Goal: Check status: Check status

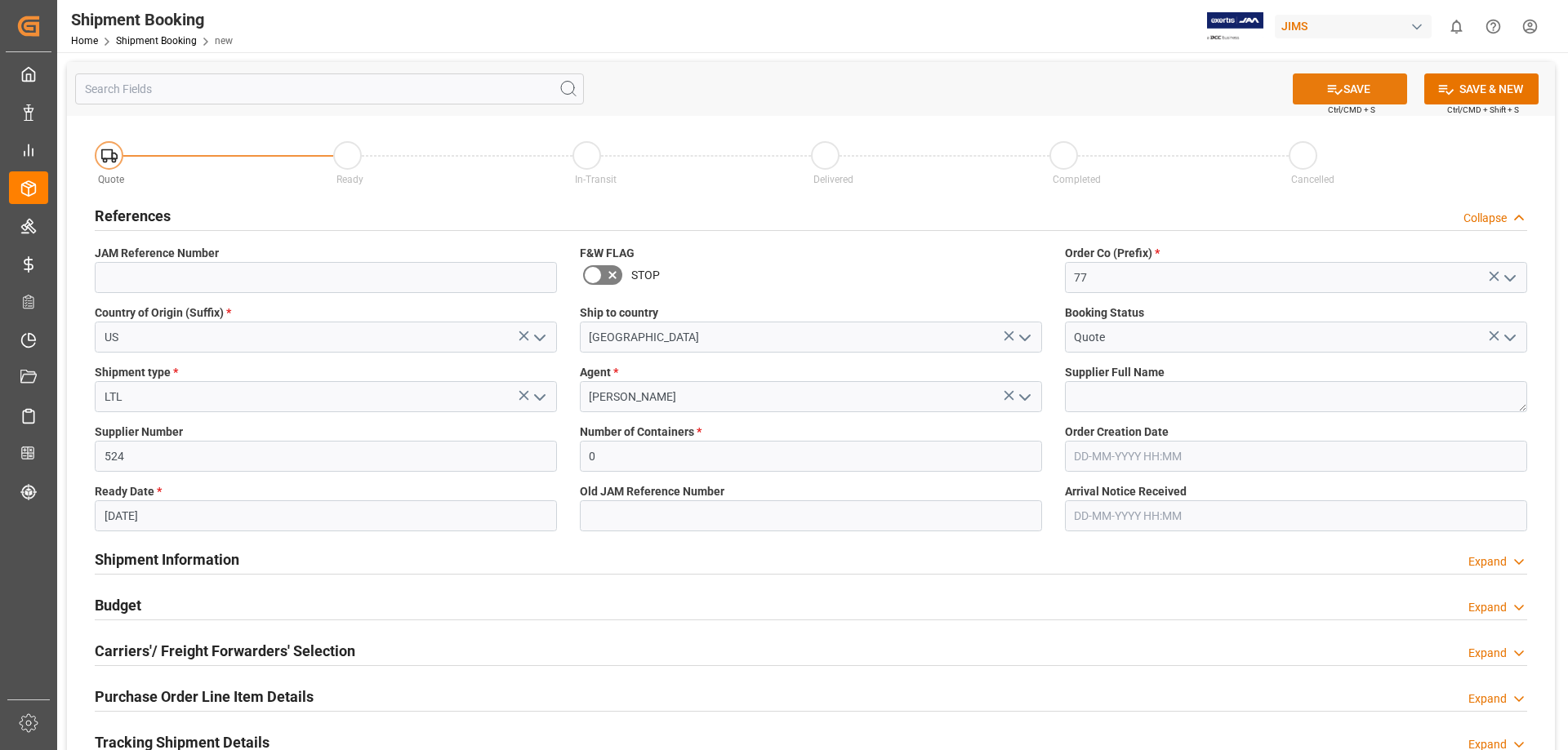
click at [1332, 86] on icon at bounding box center [1334, 89] width 17 height 17
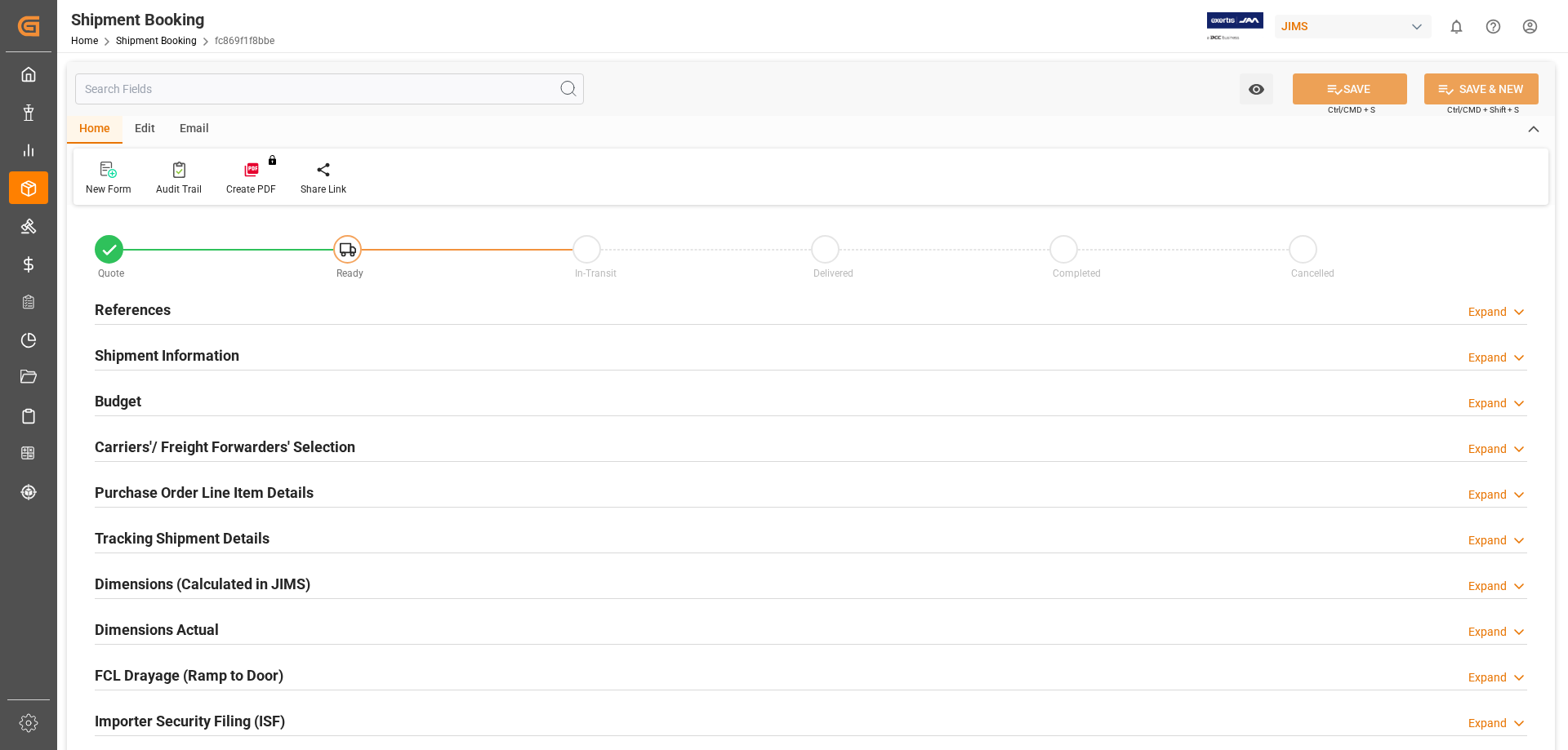
type input "0"
type input "02-09-2025"
click at [153, 309] on h2 "References" at bounding box center [132, 310] width 76 height 22
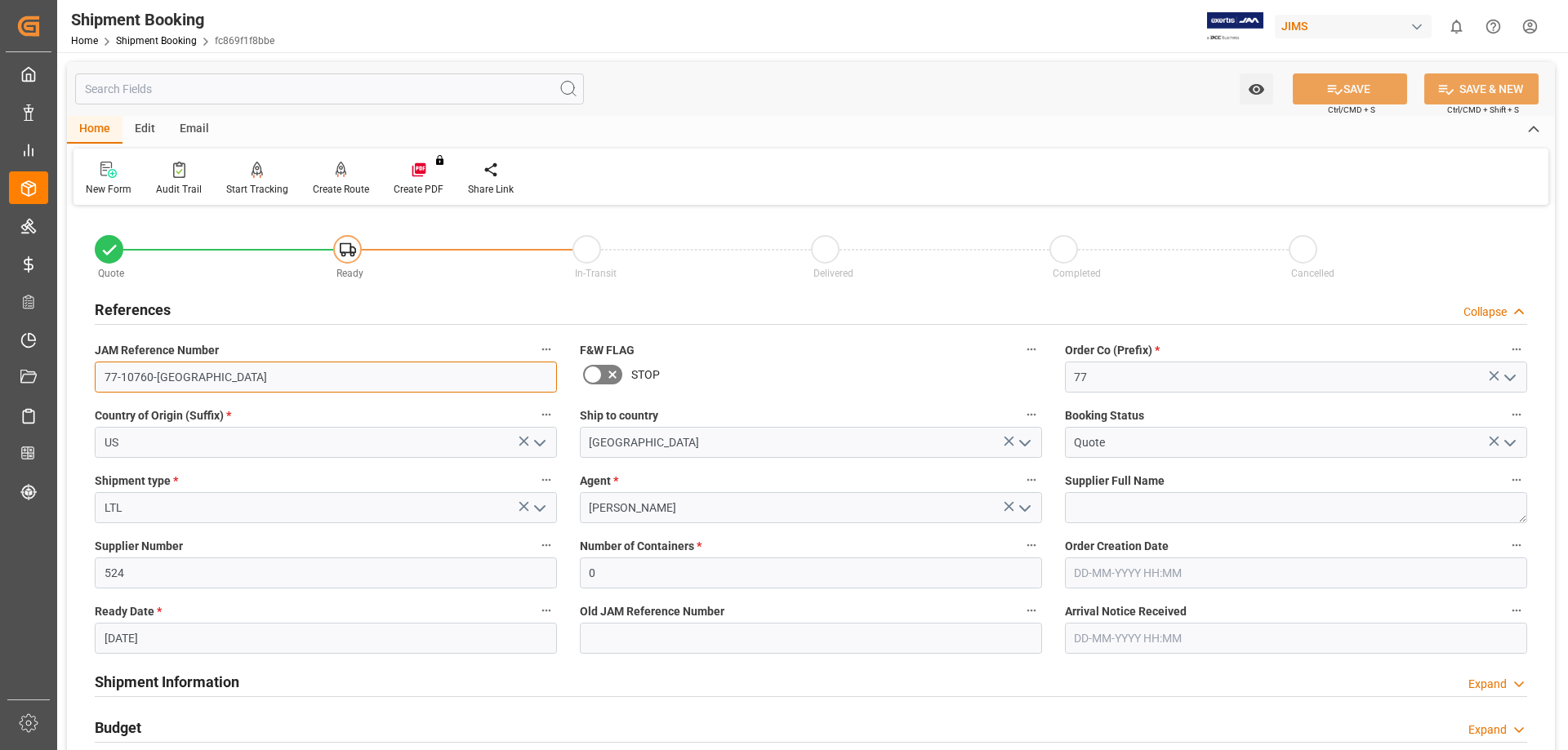
drag, startPoint x: 178, startPoint y: 374, endPoint x: 77, endPoint y: 364, distance: 101.5
click at [81, 376] on div "Quote Ready In-Transit Delivered Completed Cancelled References Collapse JAM Re…" at bounding box center [811, 717] width 1487 height 1014
click at [141, 41] on link "Shipment Booking" at bounding box center [156, 40] width 81 height 11
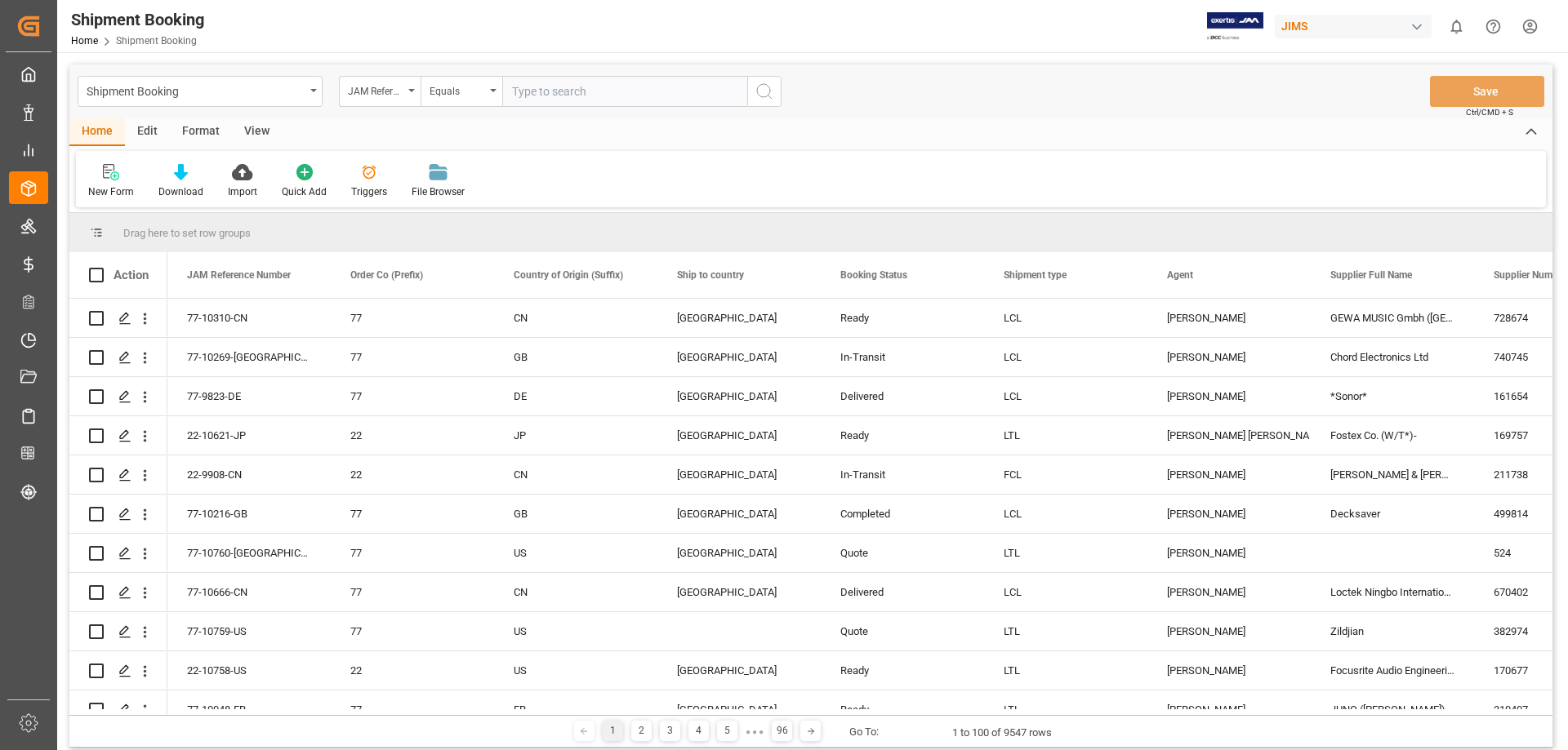
click at [534, 95] on input "text" at bounding box center [624, 92] width 245 height 31
type input "77-10637-US"
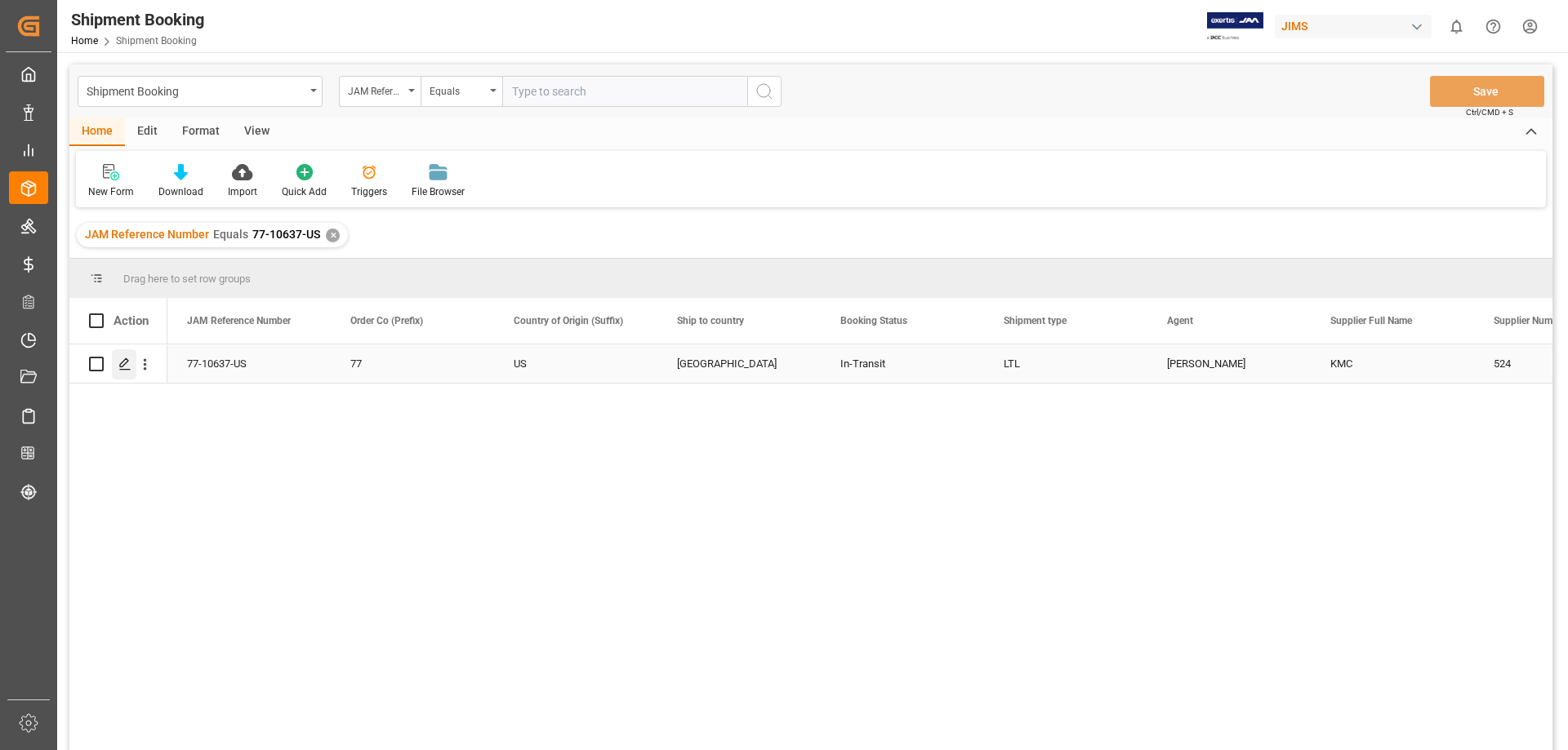
click at [125, 371] on icon "Press SPACE to select this row." at bounding box center [125, 364] width 13 height 13
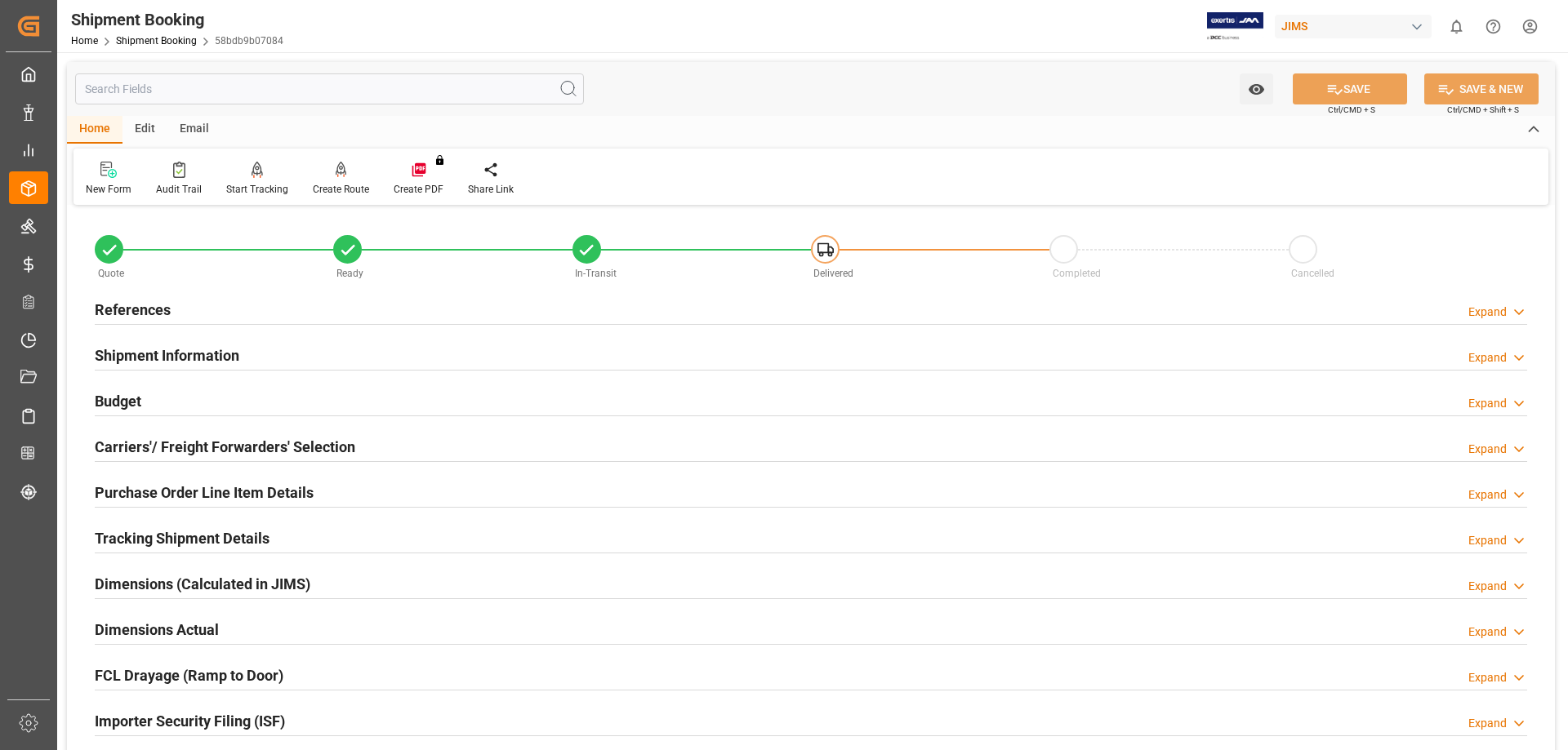
click at [137, 314] on h2 "References" at bounding box center [132, 310] width 76 height 22
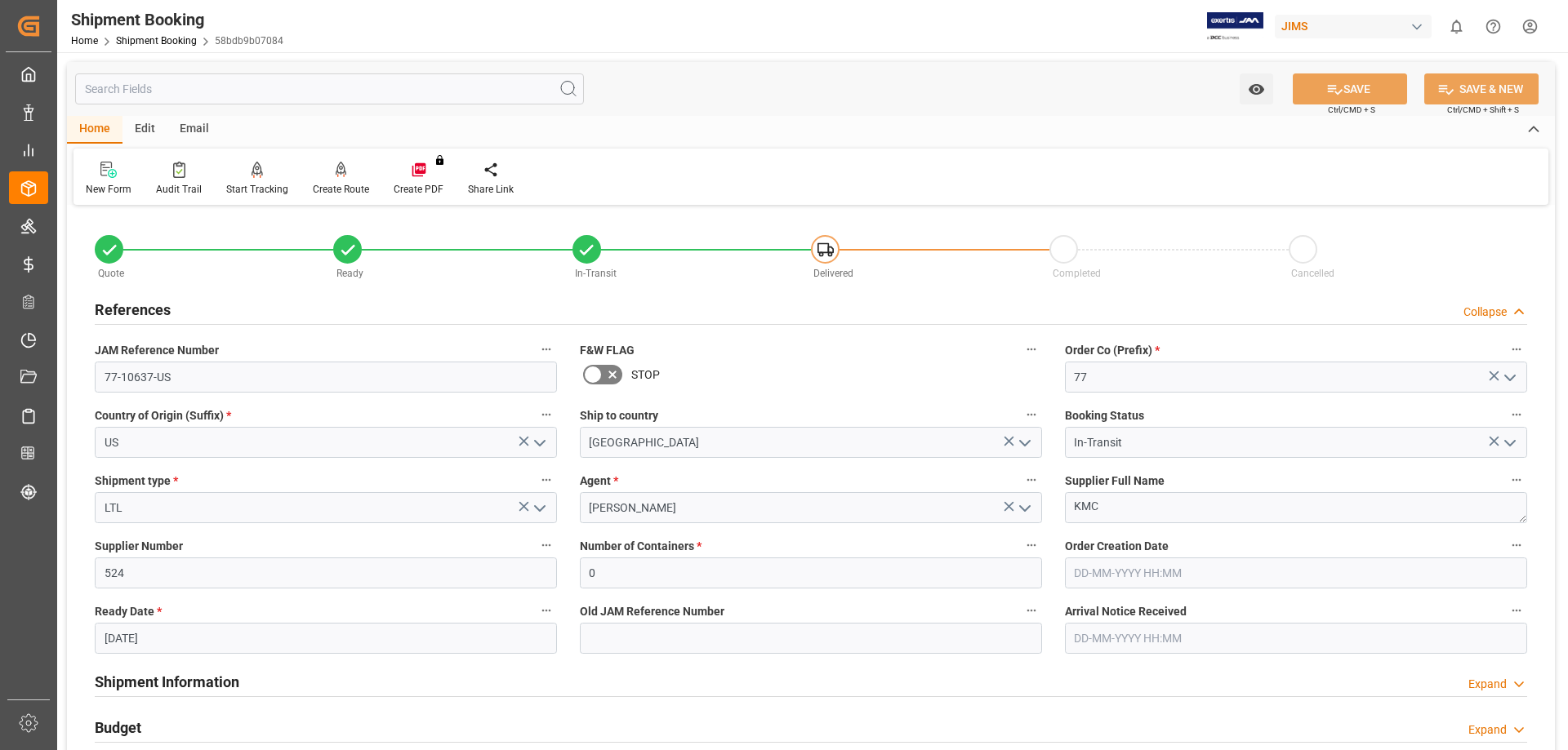
click at [137, 314] on h2 "References" at bounding box center [132, 310] width 76 height 22
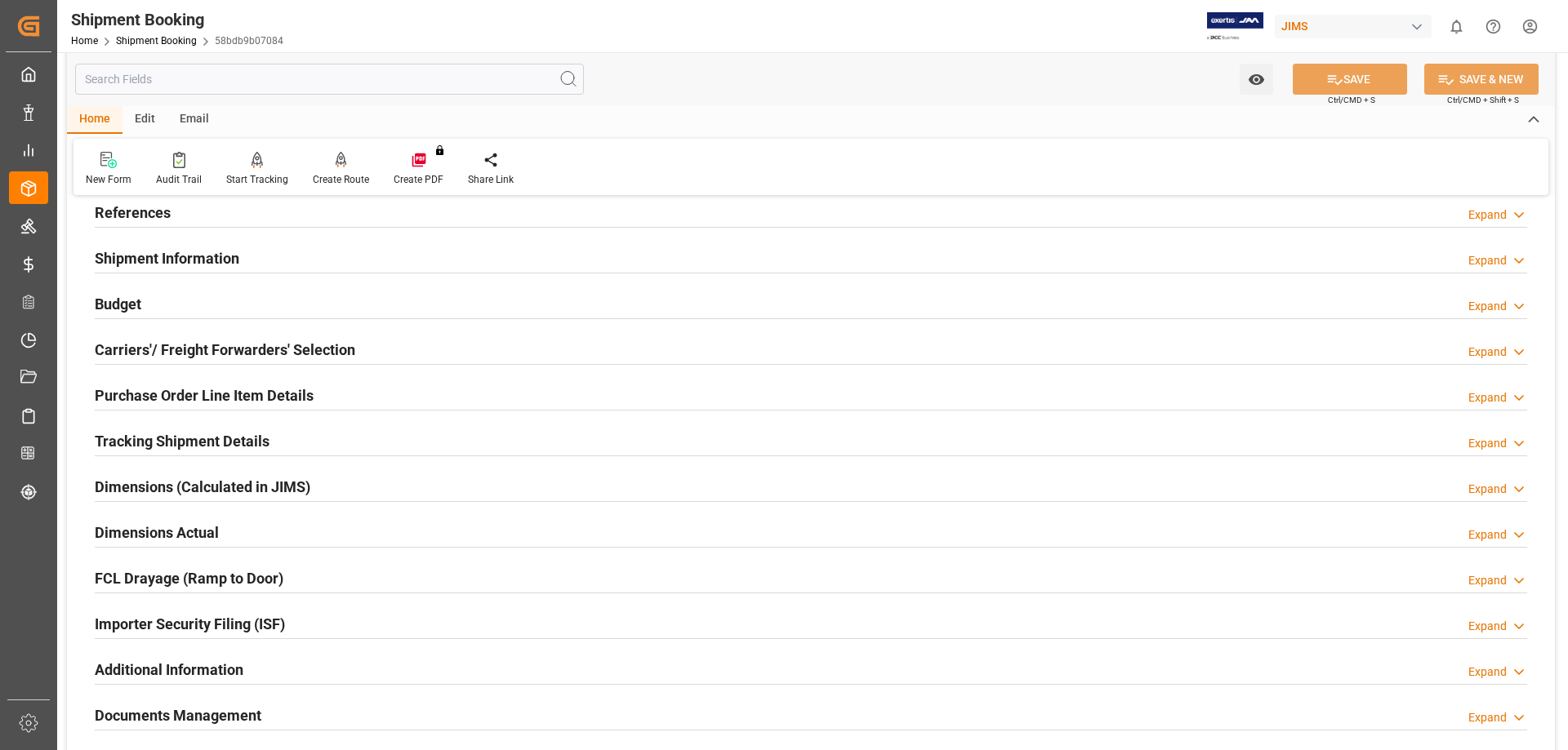
scroll to position [137, 0]
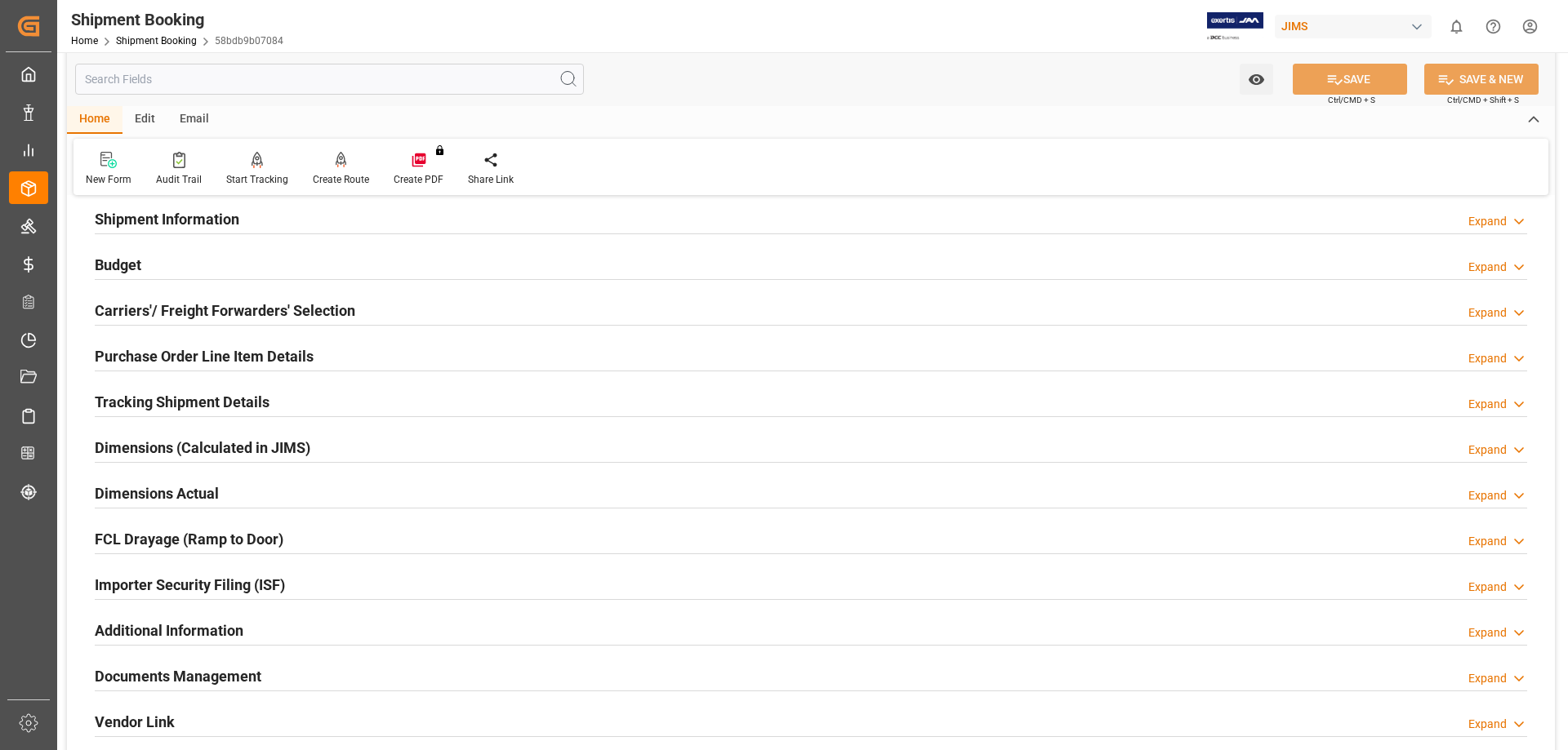
click at [138, 351] on h2 "Purchase Order Line Item Details" at bounding box center [204, 356] width 218 height 22
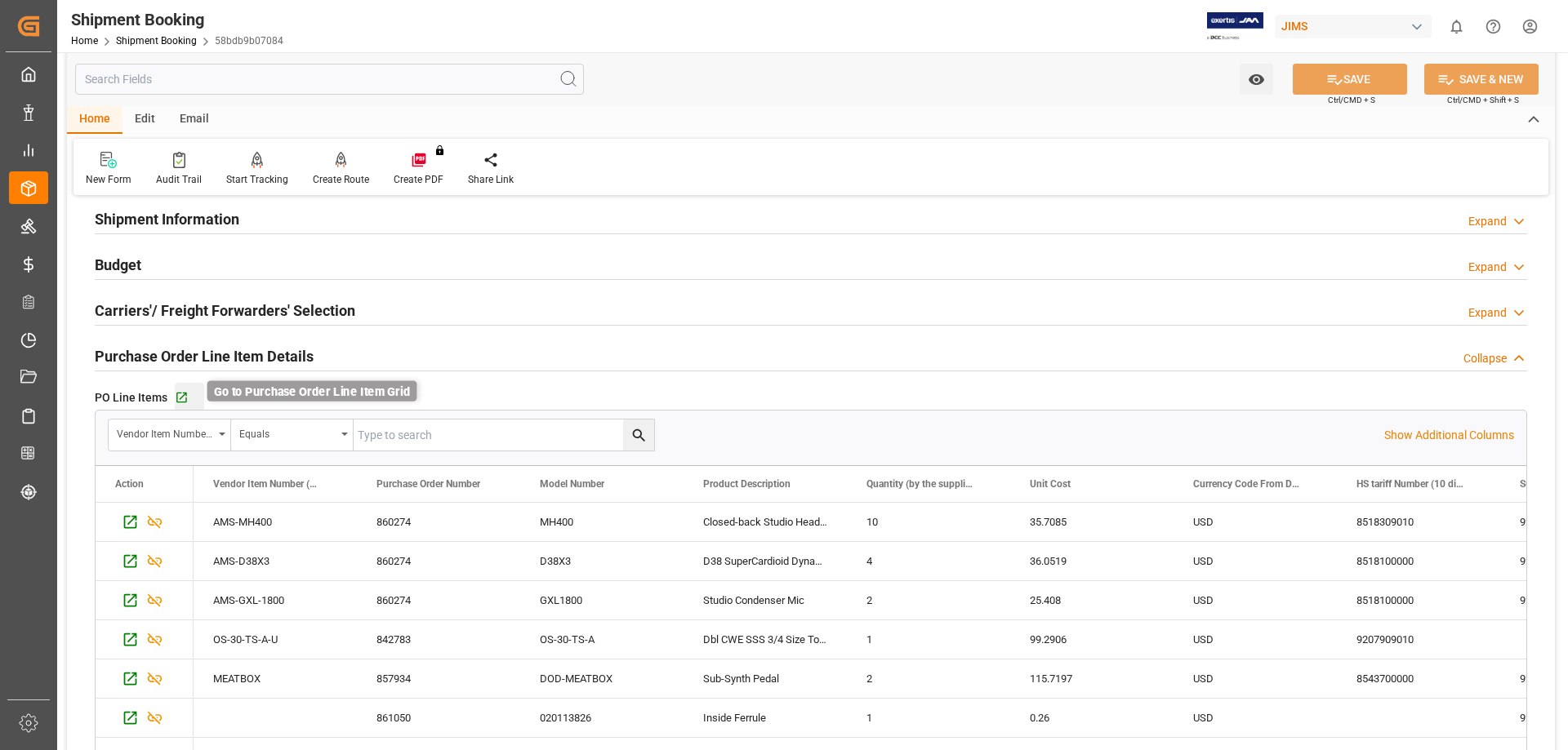
click at [187, 395] on icon "button" at bounding box center [181, 397] width 14 height 14
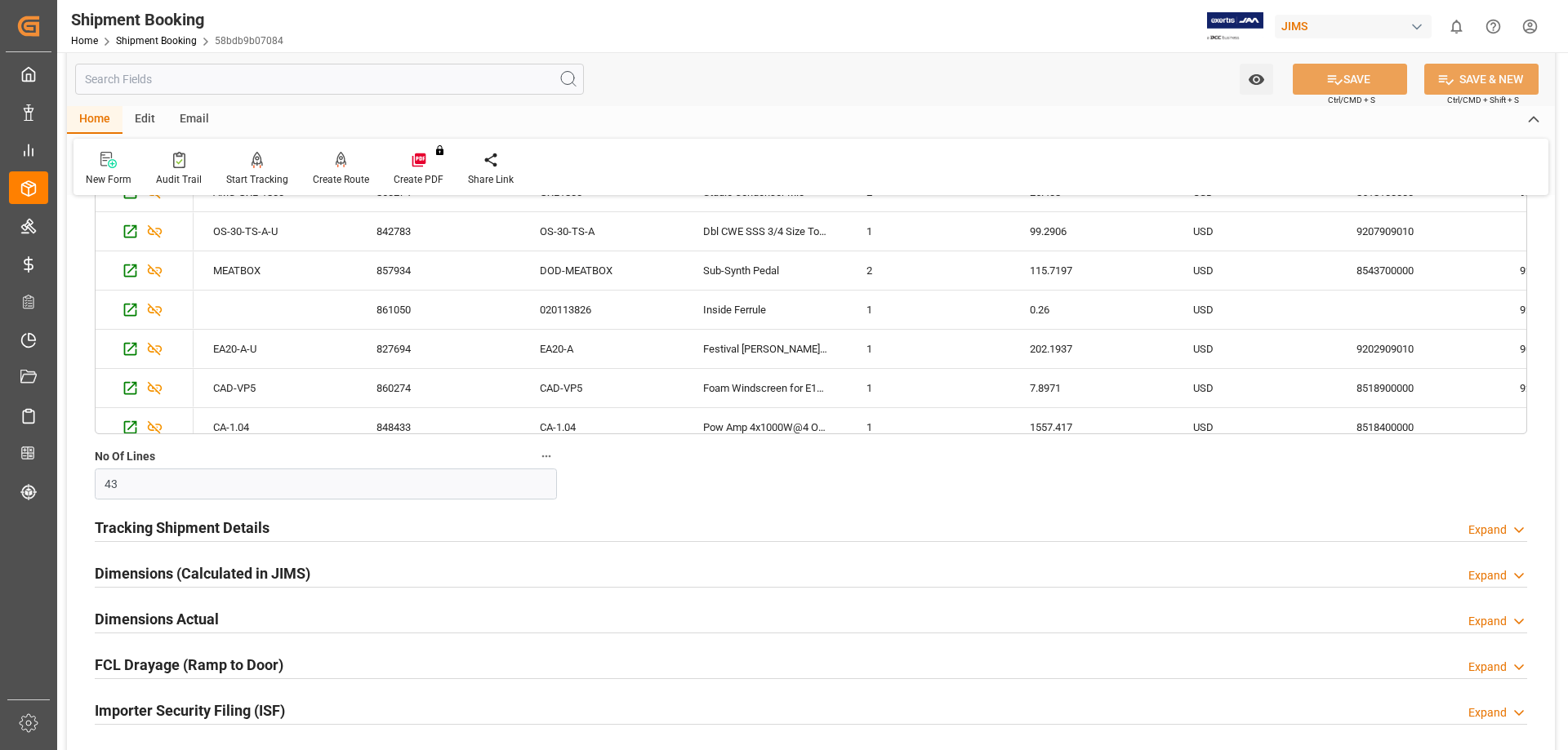
scroll to position [680, 0]
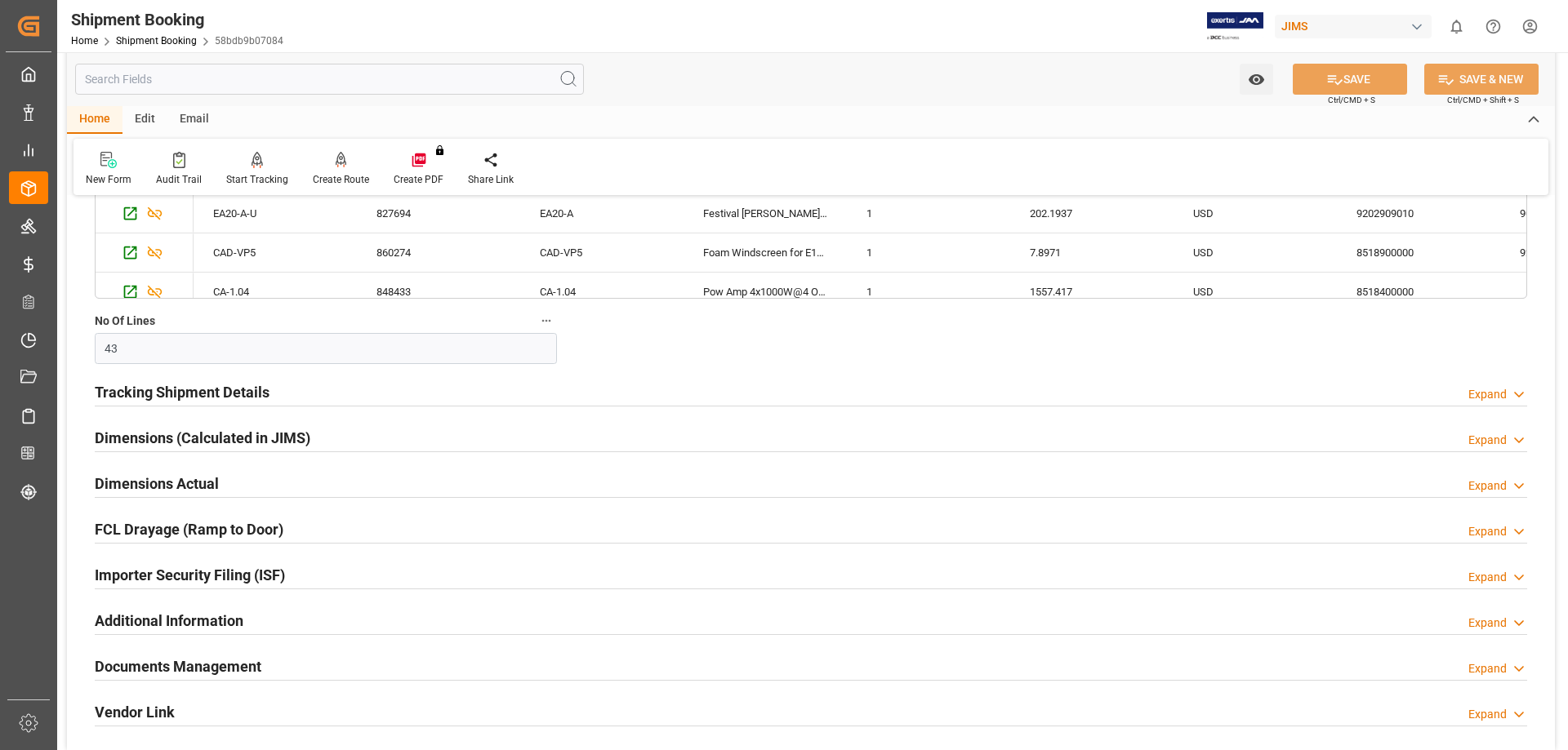
click at [149, 390] on h2 "Tracking Shipment Details" at bounding box center [182, 392] width 174 height 22
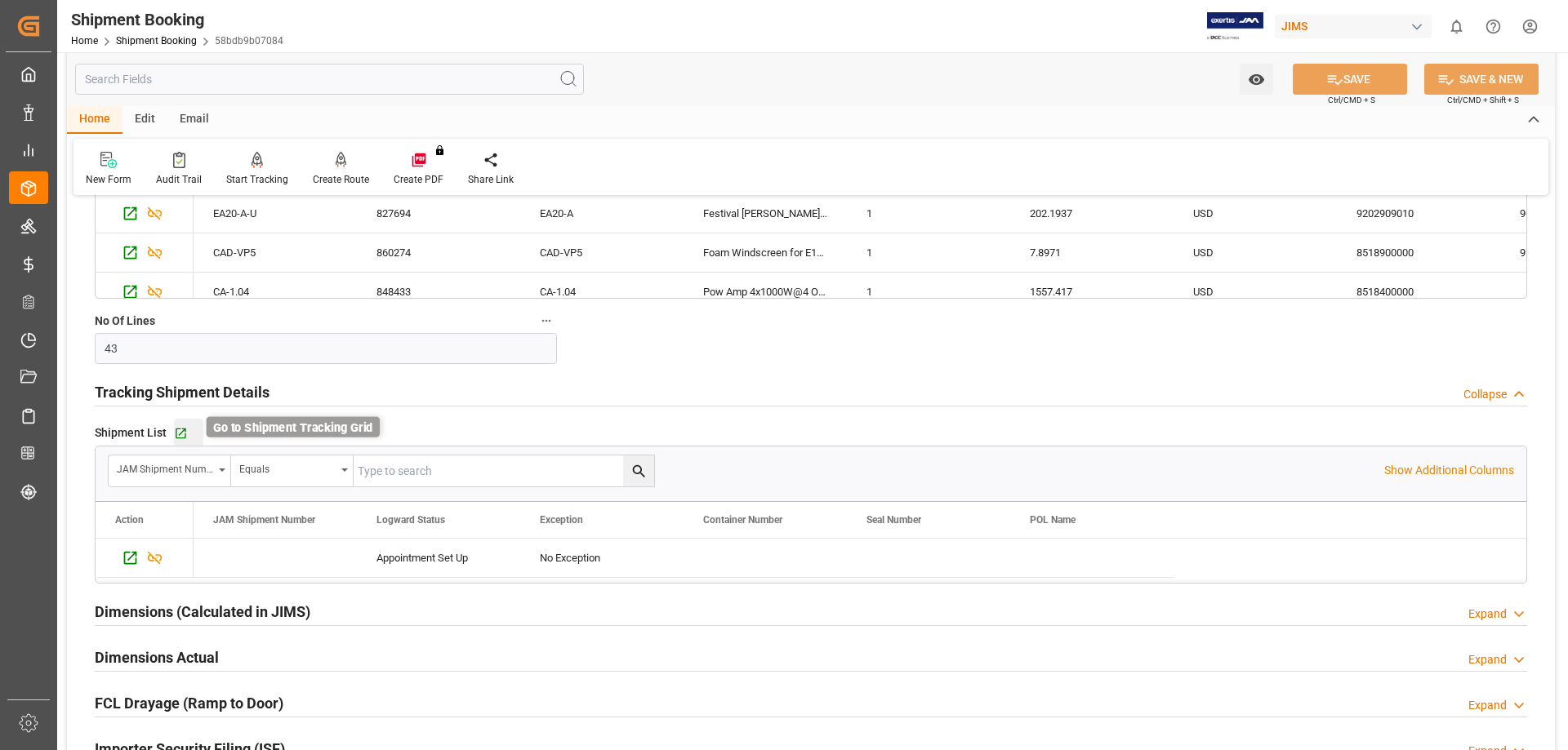
click at [178, 431] on icon "button" at bounding box center [180, 432] width 14 height 14
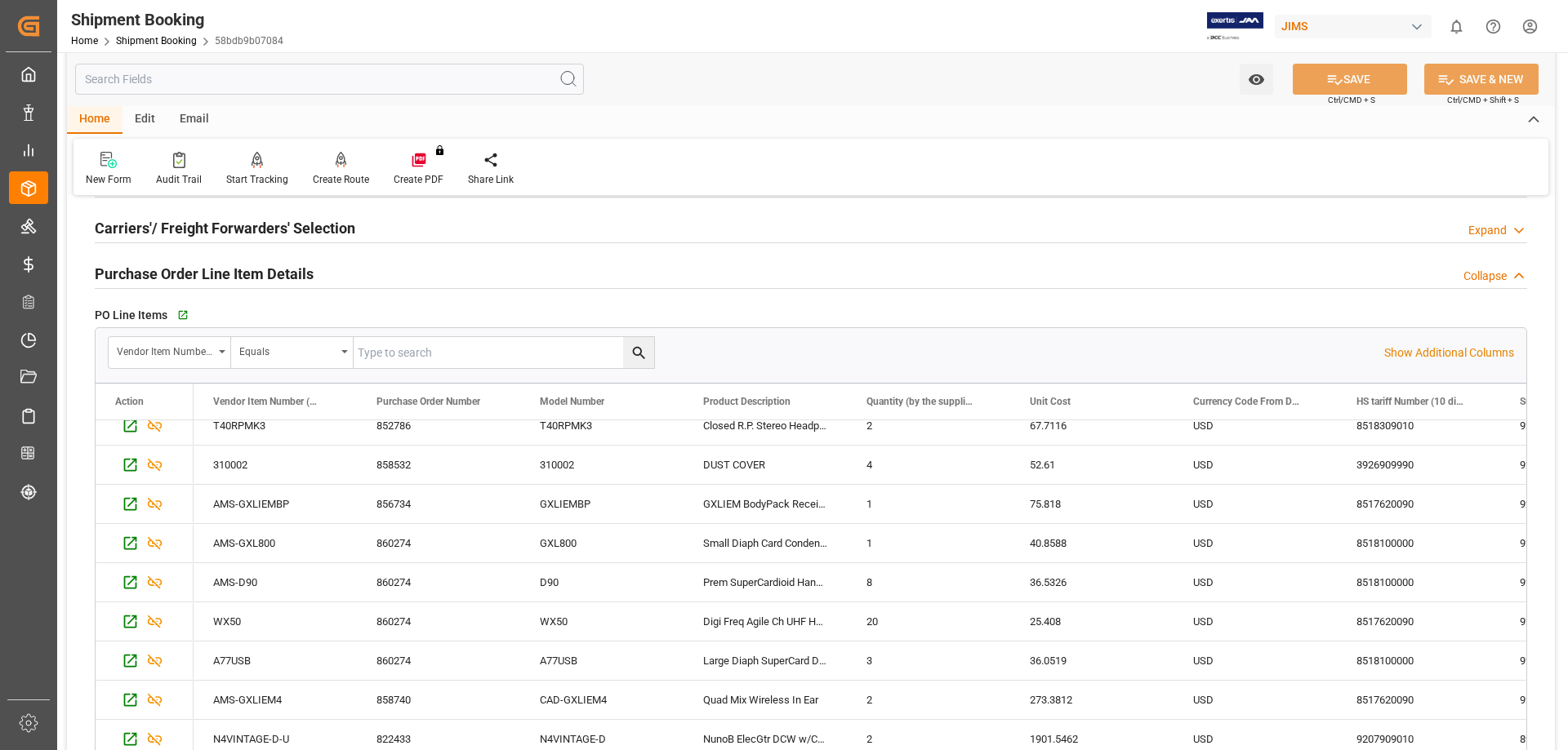
scroll to position [95, 0]
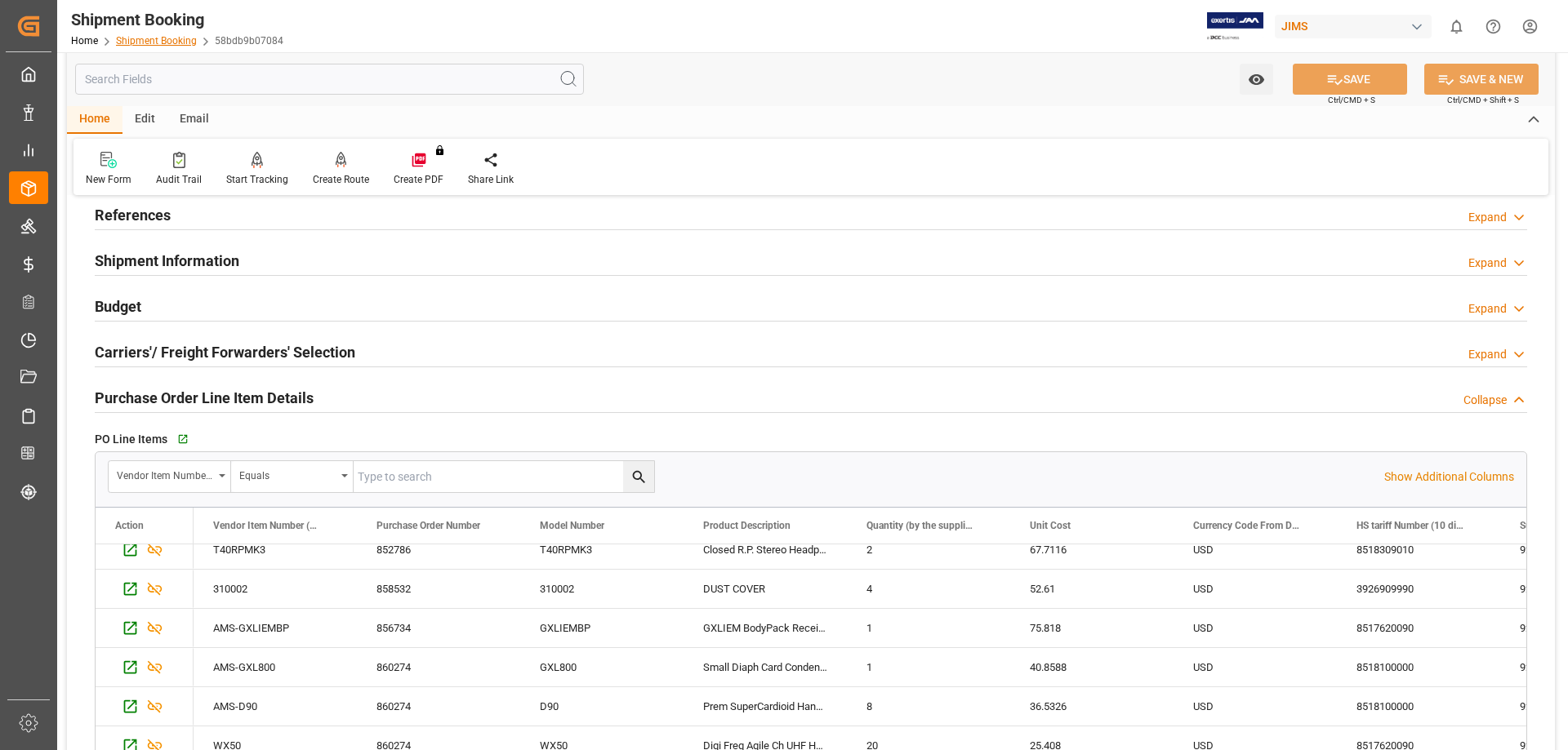
click at [141, 40] on link "Shipment Booking" at bounding box center [156, 40] width 81 height 11
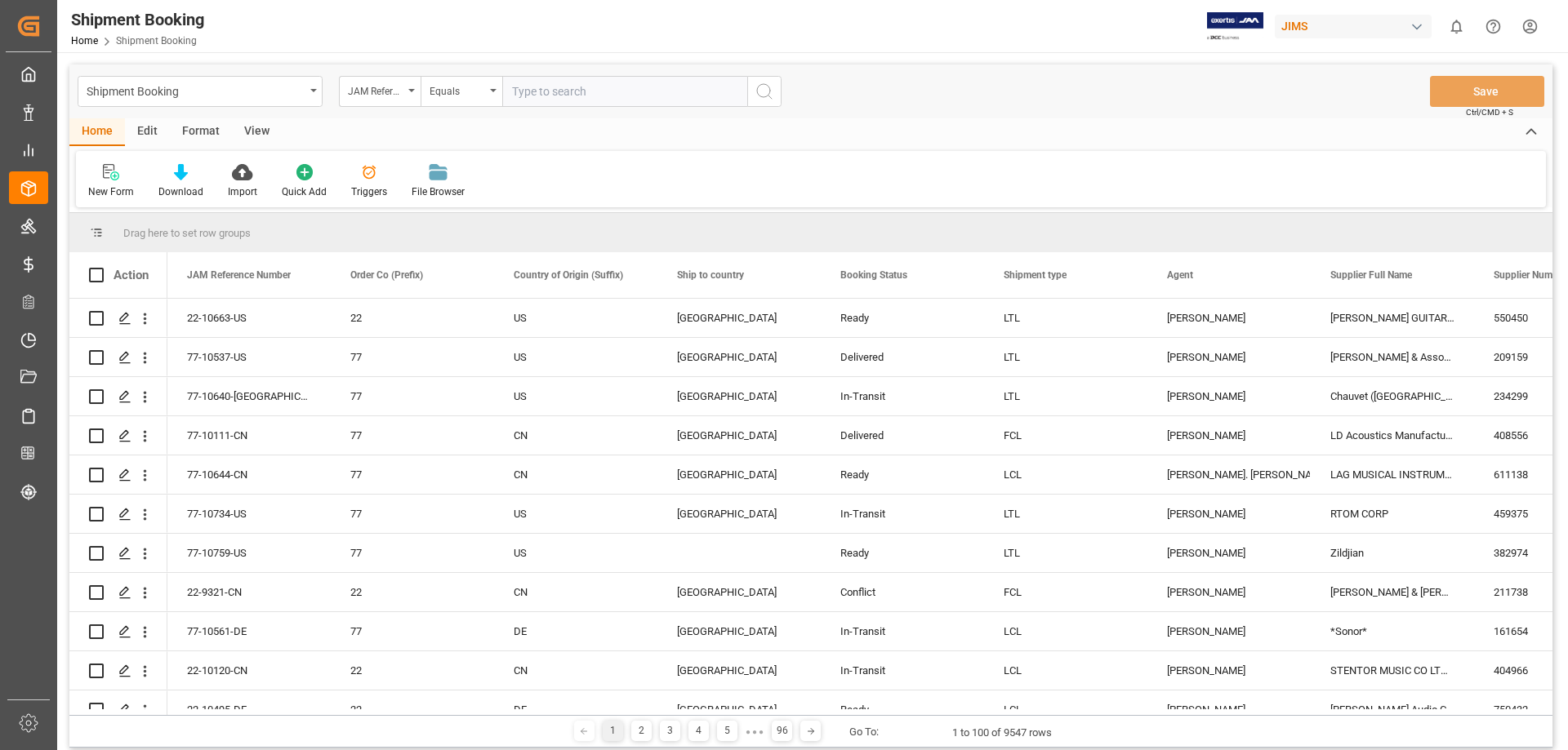
click at [572, 90] on input "text" at bounding box center [624, 92] width 245 height 31
type input "77-9901-kr"
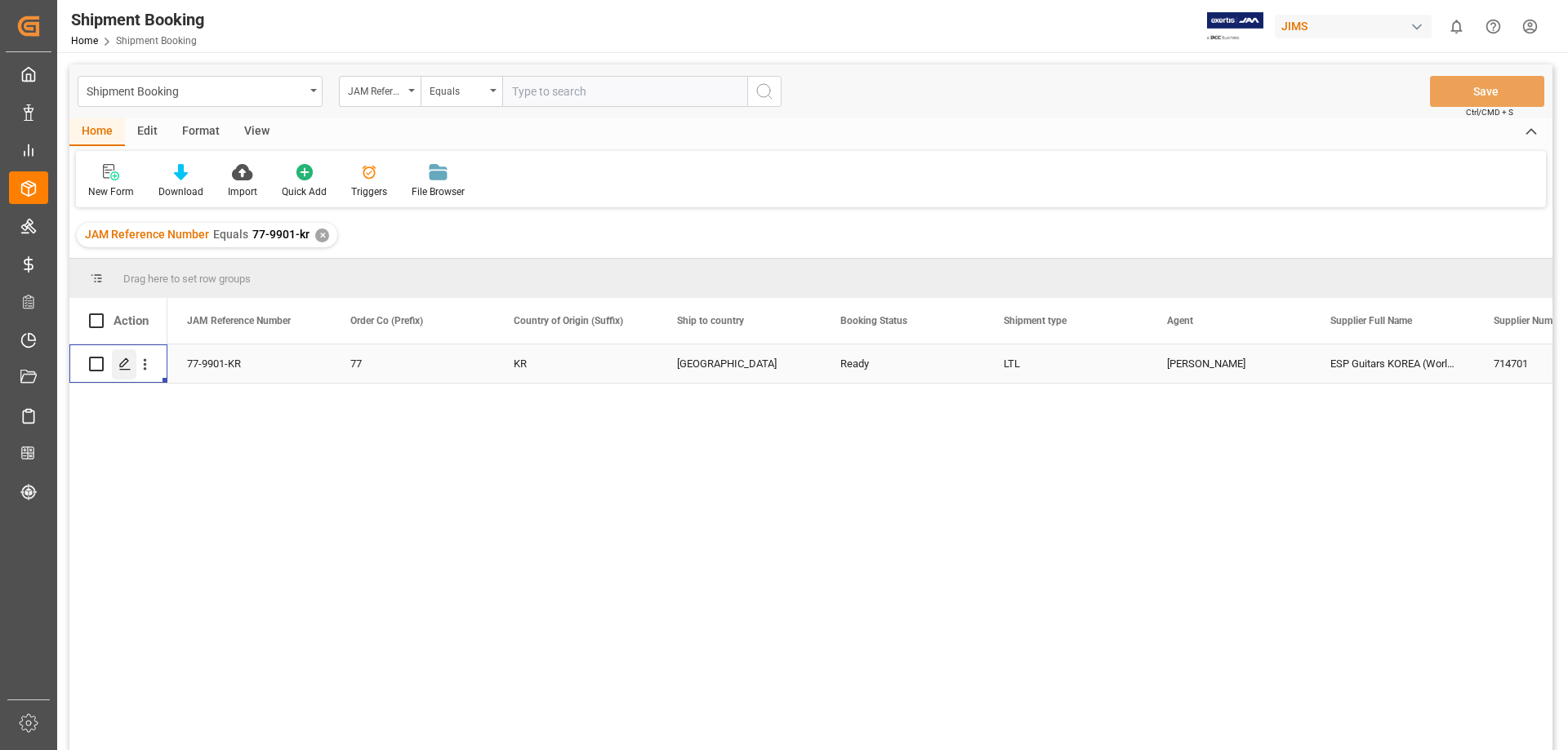
click at [126, 364] on polygon "Press SPACE to select this row." at bounding box center [124, 363] width 8 height 8
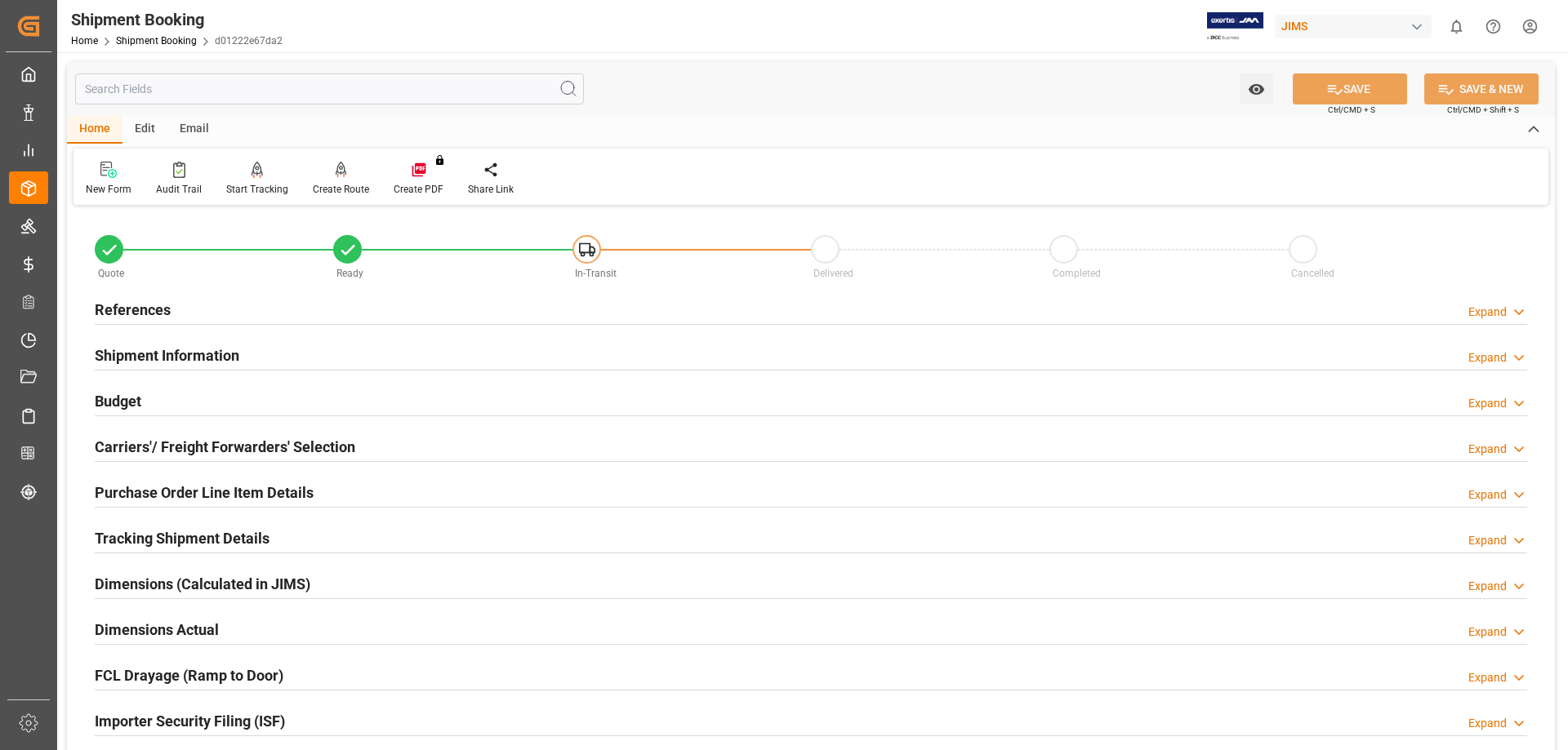
scroll to position [137, 0]
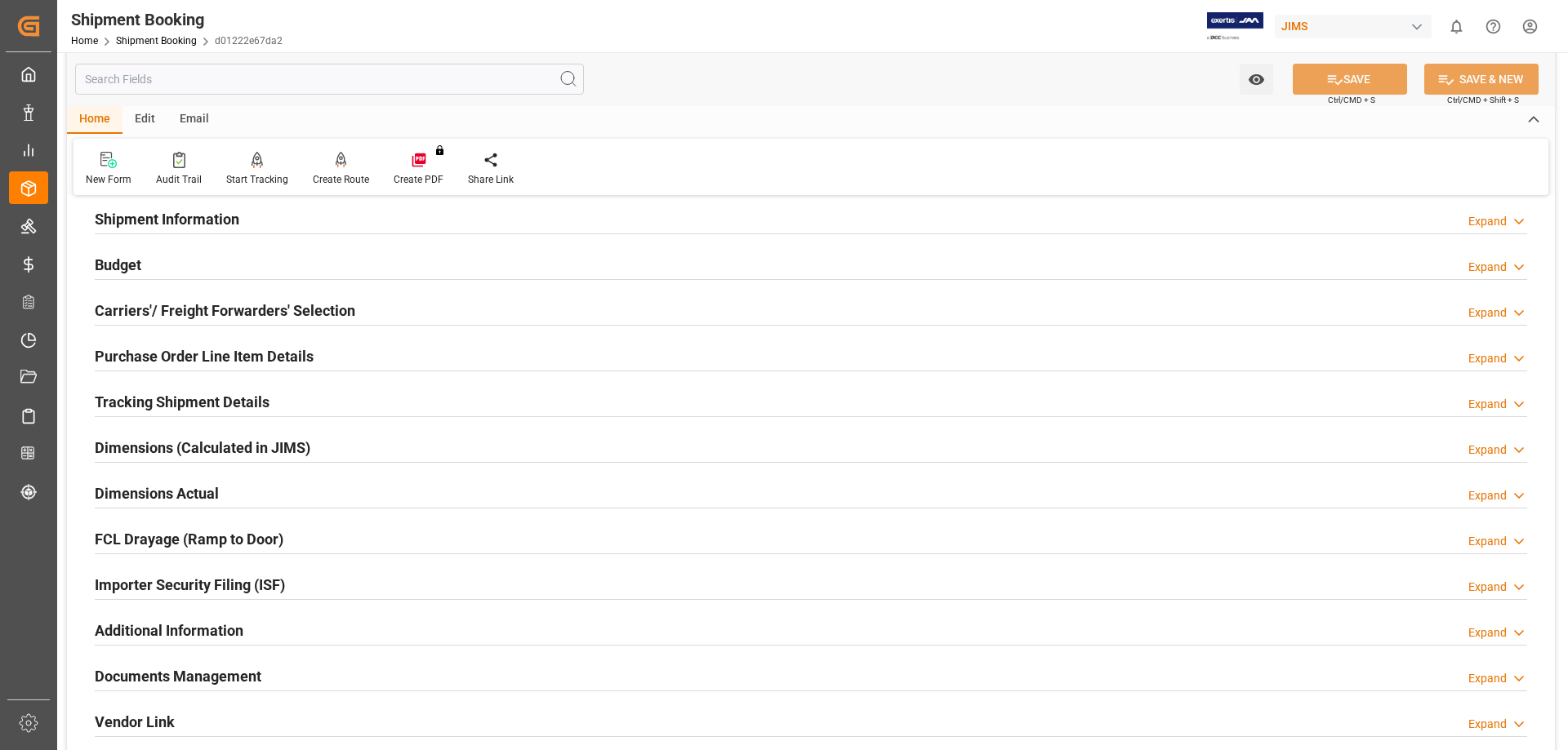
click at [198, 398] on h2 "Tracking Shipment Details" at bounding box center [182, 402] width 174 height 22
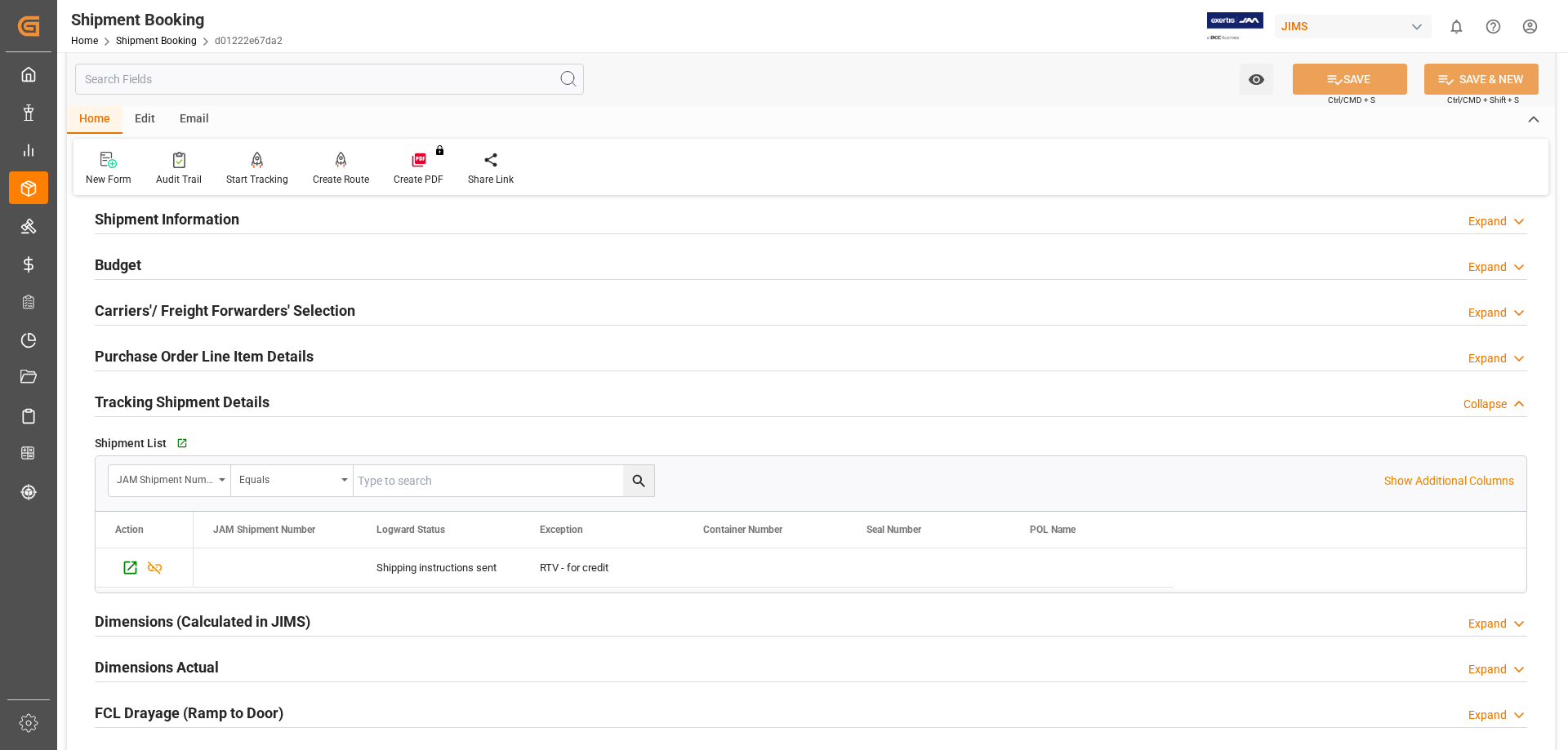
click at [225, 352] on h2 "Purchase Order Line Item Details" at bounding box center [204, 356] width 218 height 22
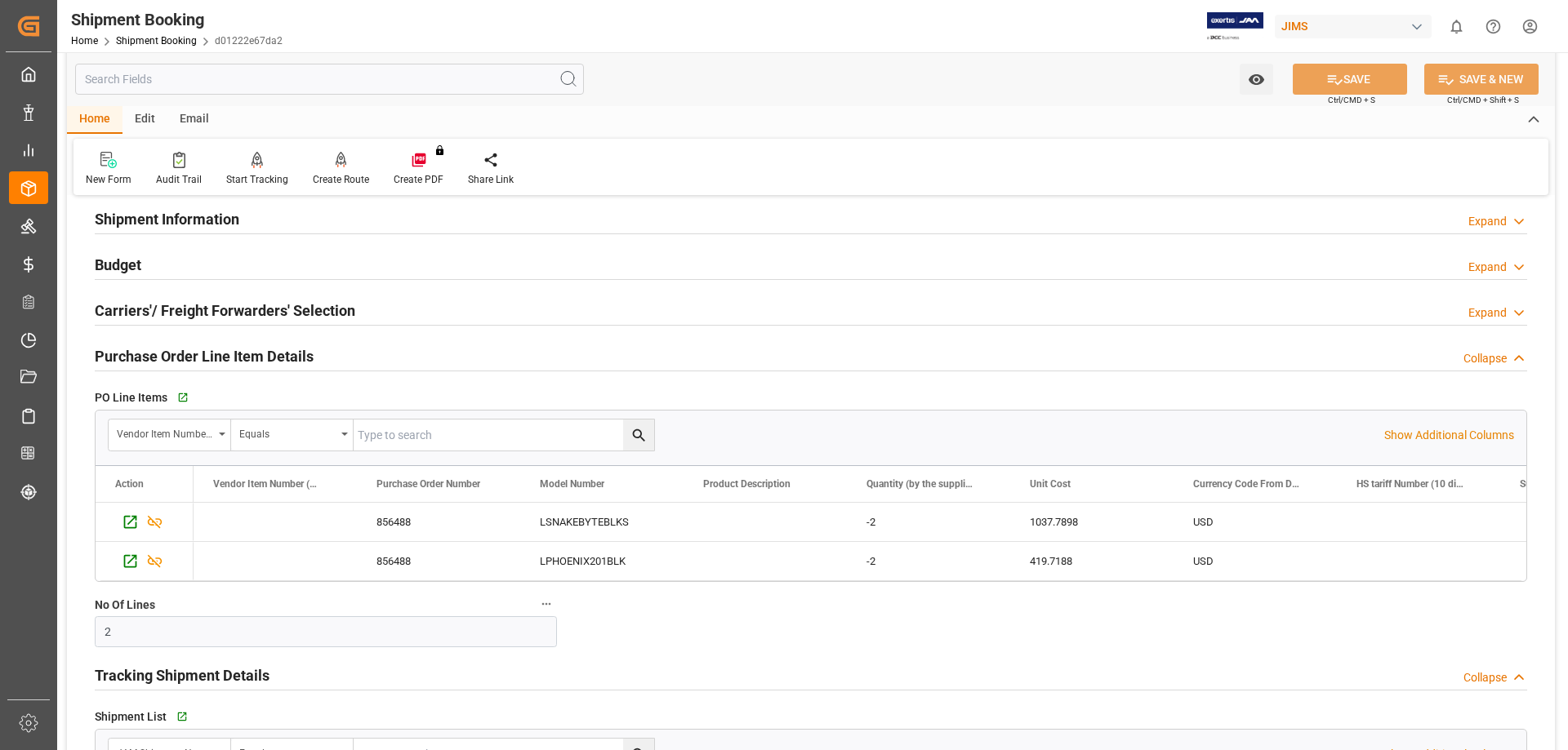
click at [225, 352] on h2 "Purchase Order Line Item Details" at bounding box center [204, 356] width 218 height 22
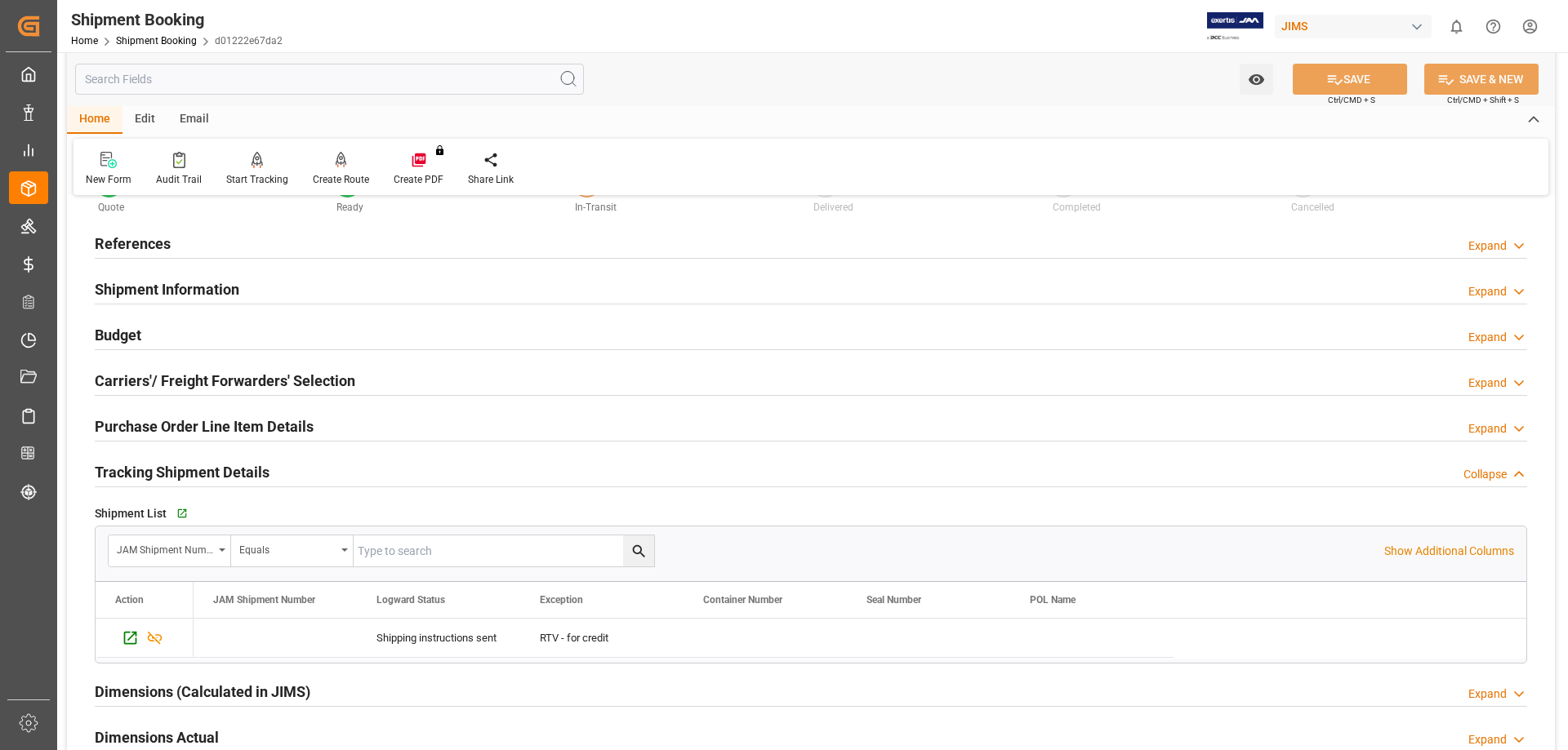
scroll to position [0, 0]
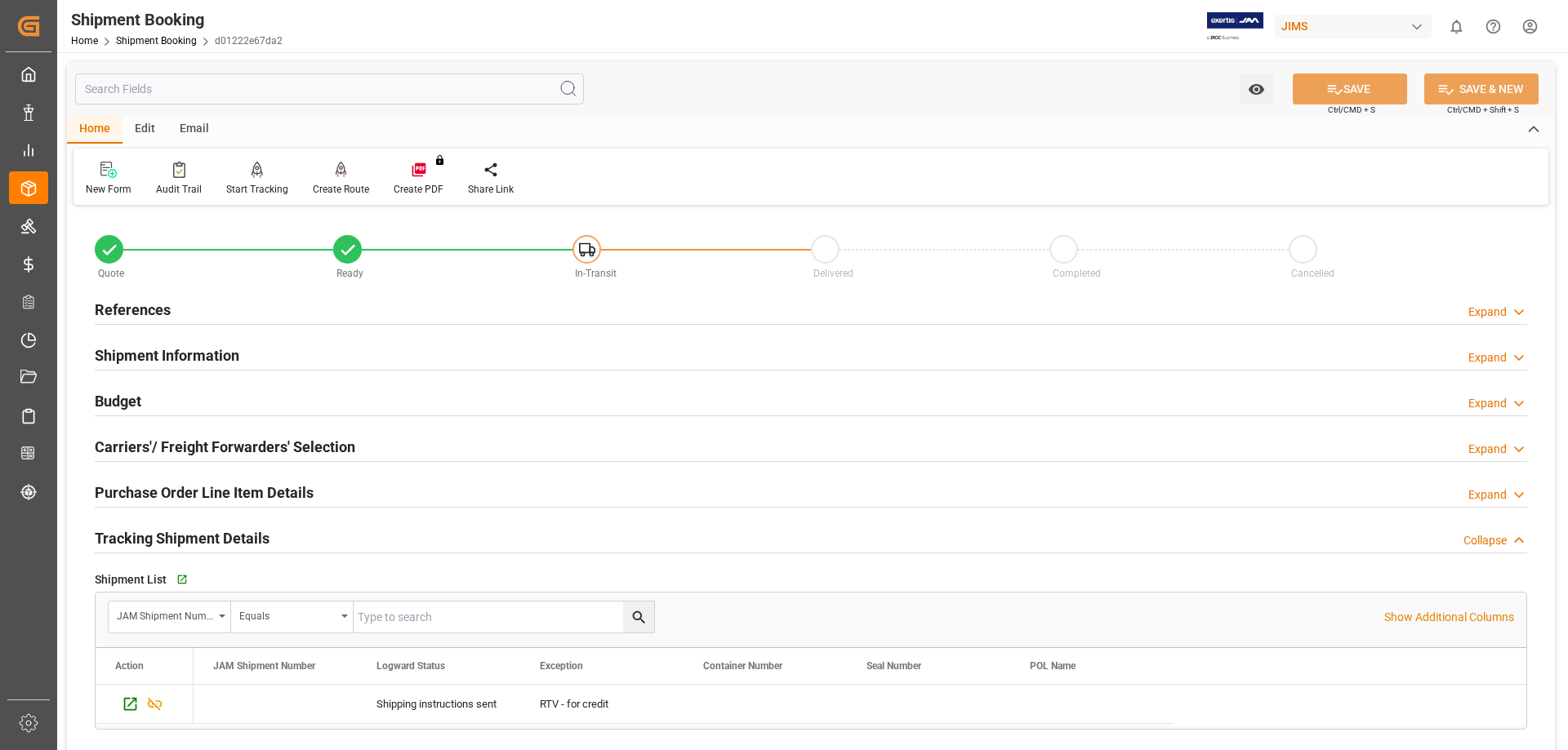
click at [232, 532] on h2 "Tracking Shipment Details" at bounding box center [182, 539] width 174 height 22
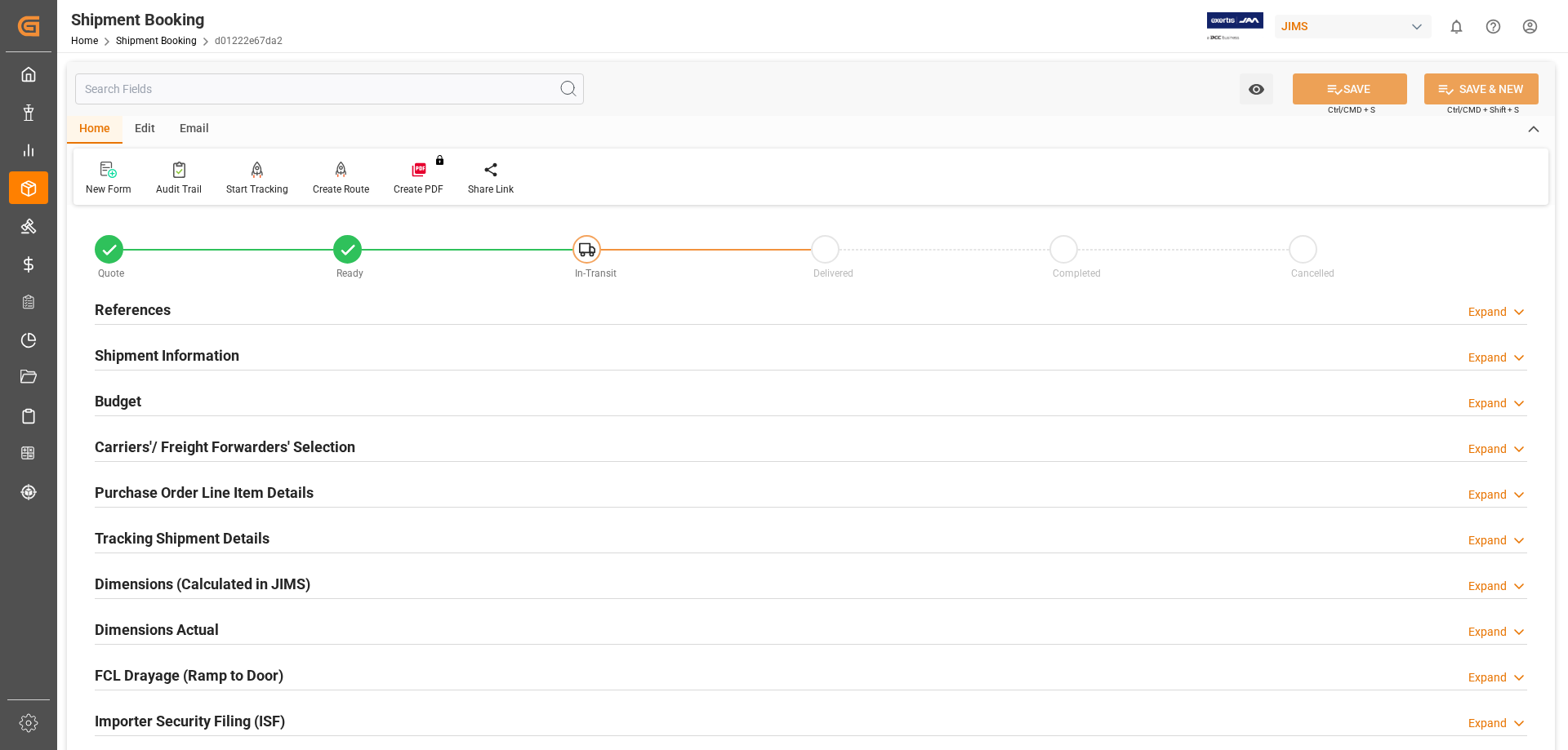
click at [231, 535] on h2 "Tracking Shipment Details" at bounding box center [182, 539] width 174 height 22
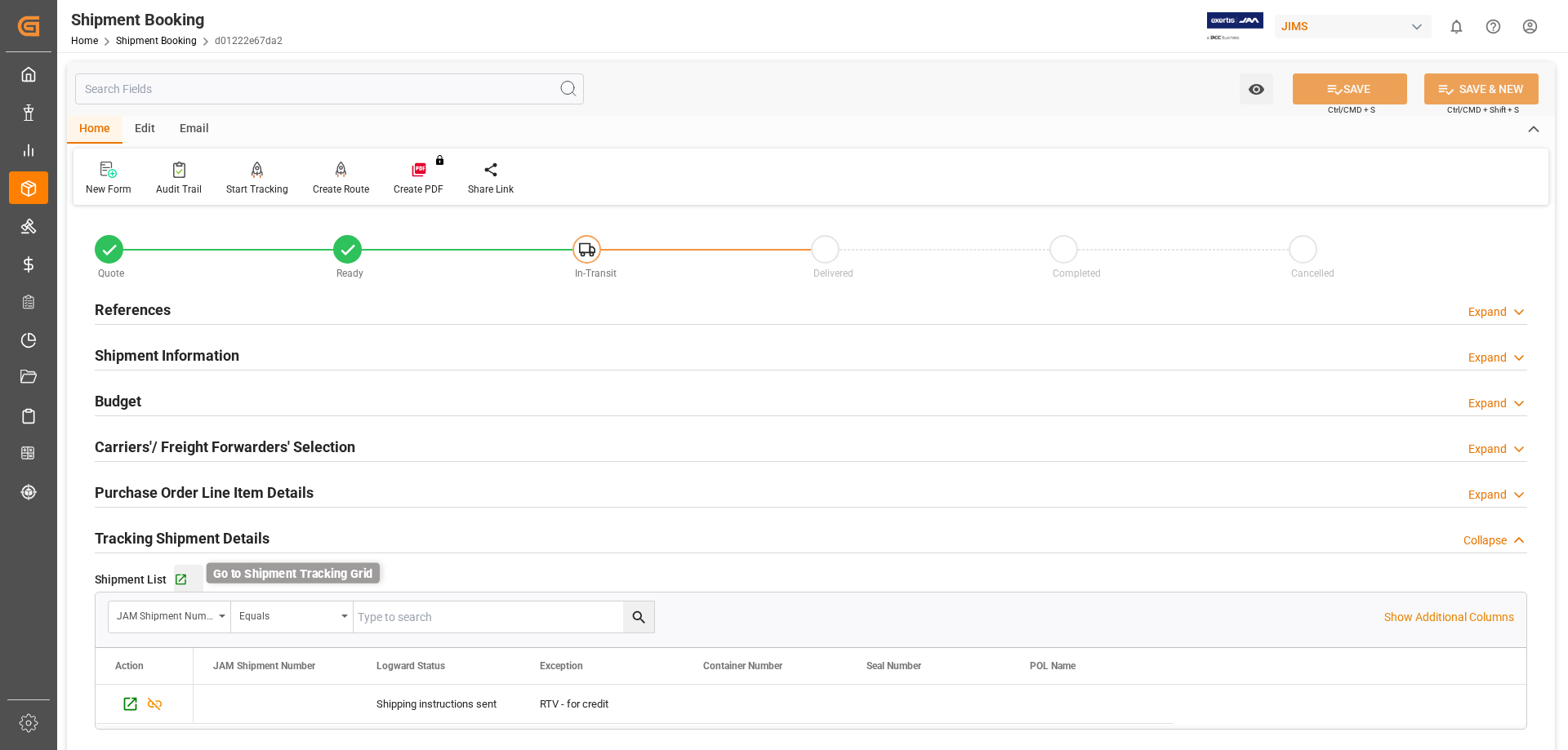
click at [179, 578] on icon "button" at bounding box center [180, 579] width 14 height 14
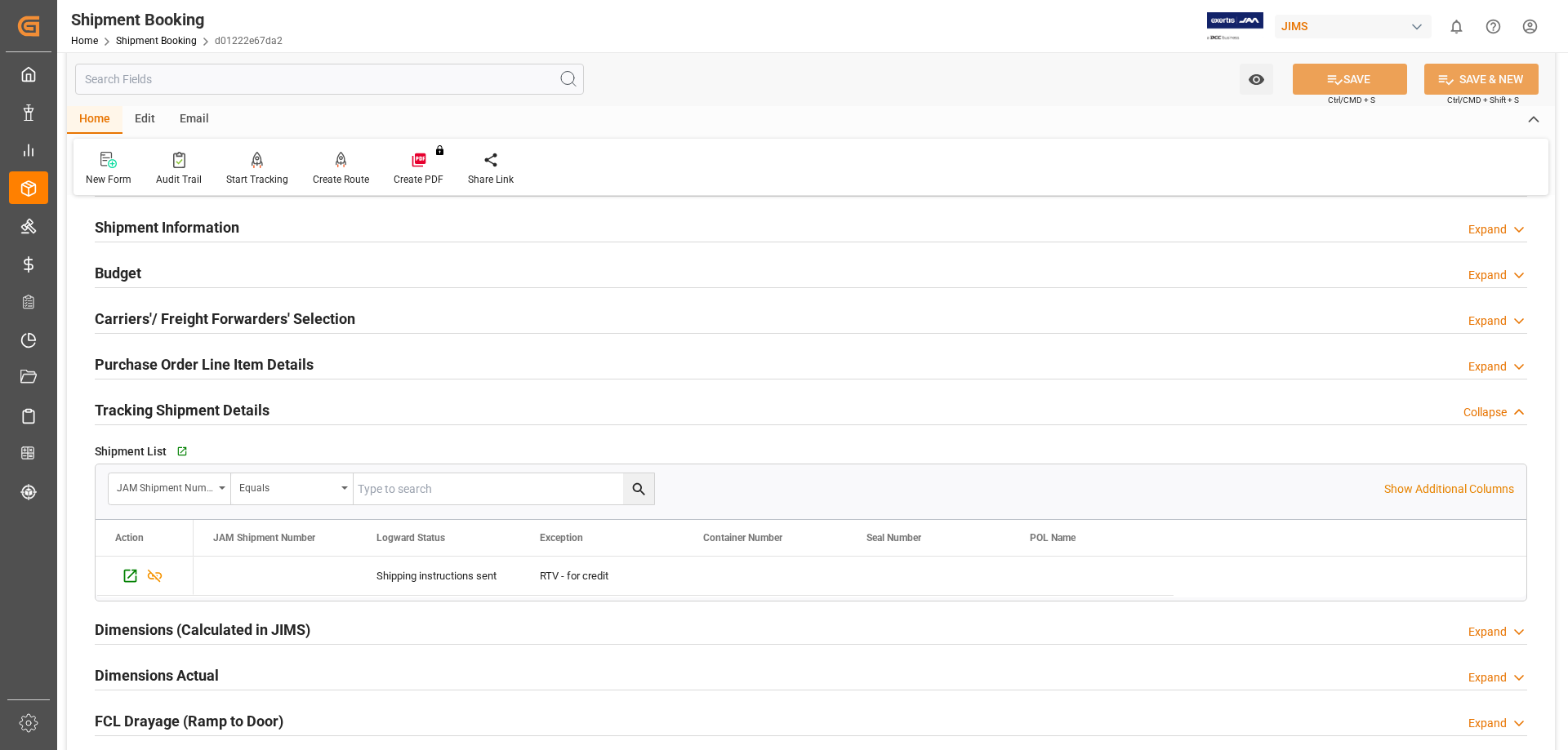
scroll to position [272, 0]
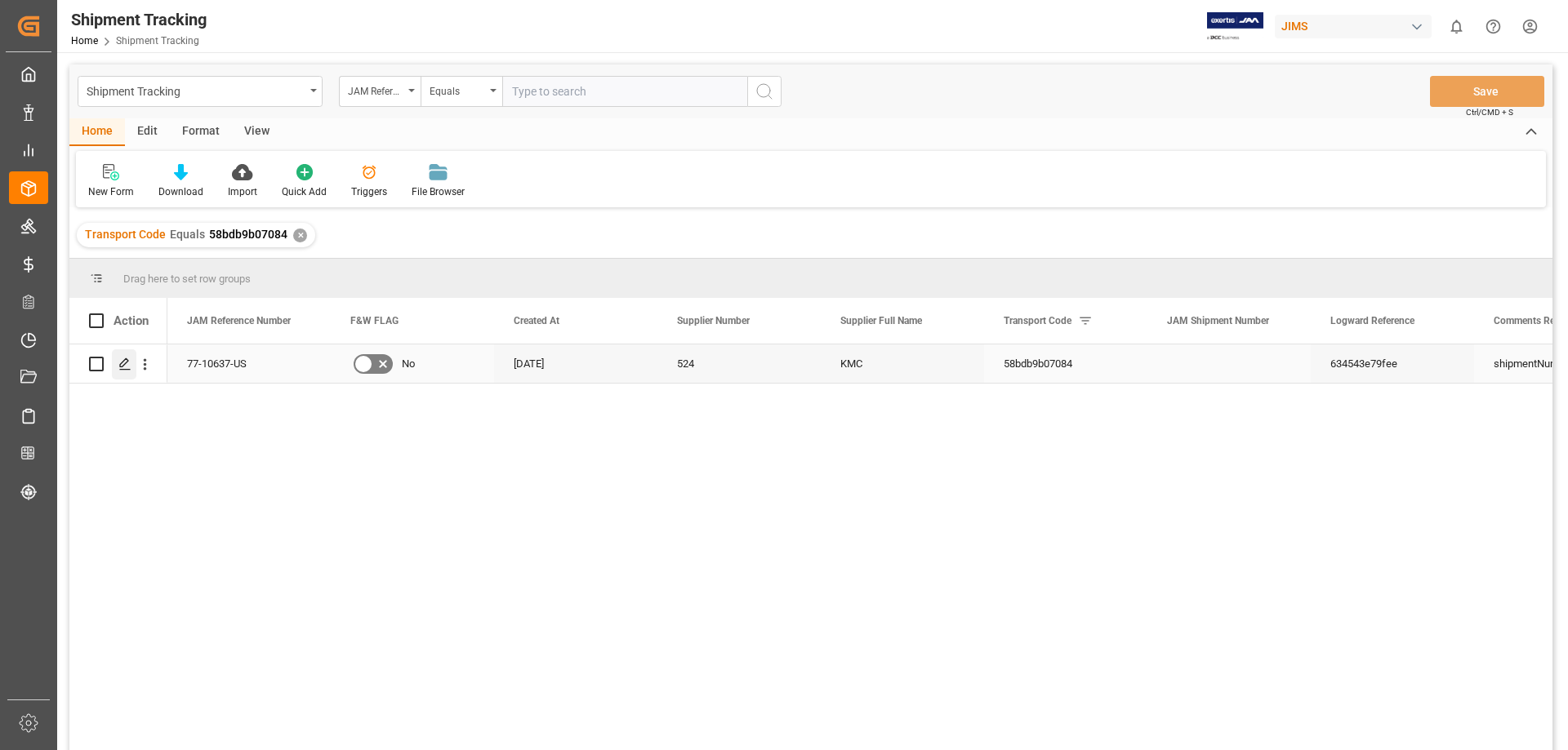
click at [129, 373] on div "Press SPACE to select this row." at bounding box center [124, 364] width 25 height 30
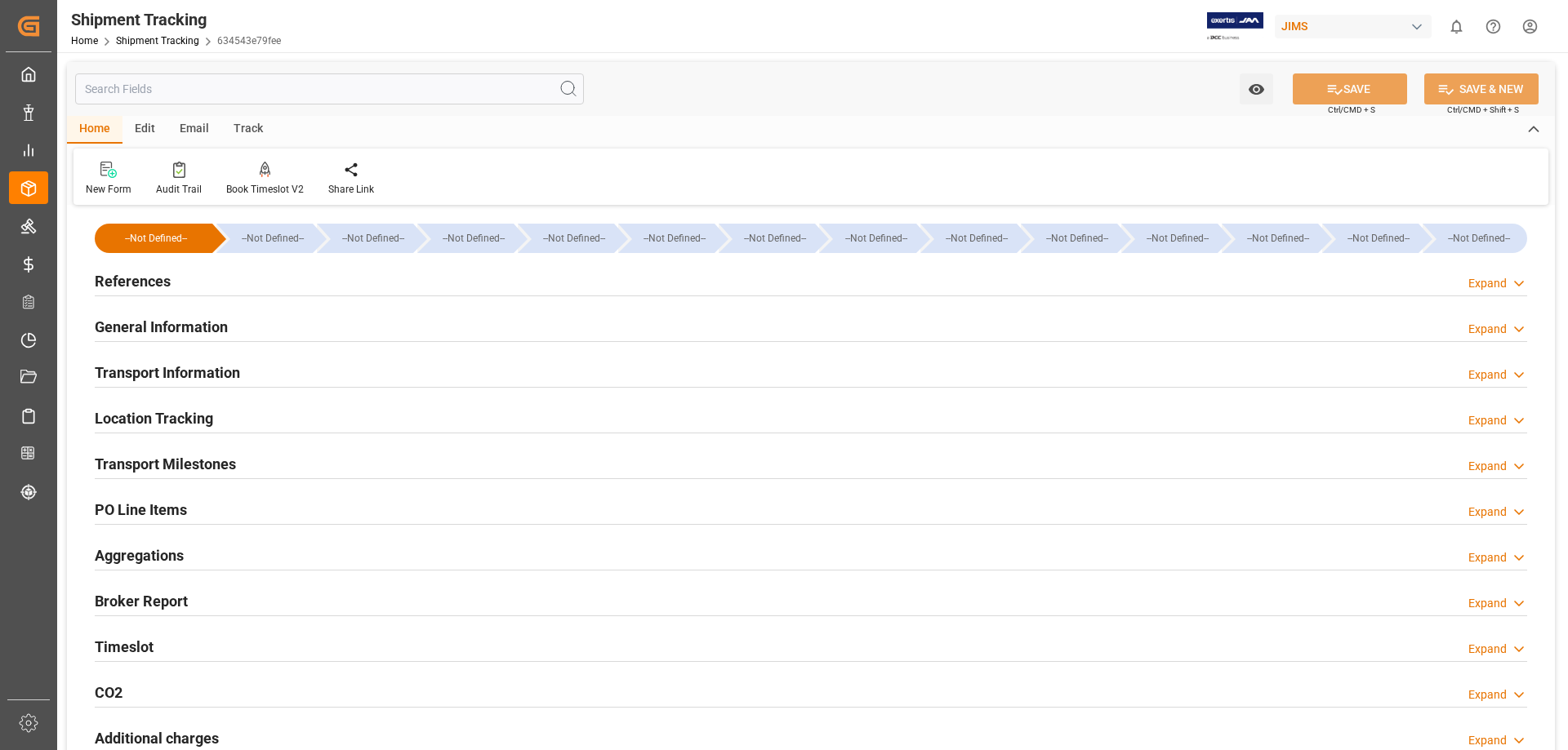
type input "[DATE] 00:00"
click at [199, 461] on h2 "Transport Milestones" at bounding box center [165, 465] width 141 height 22
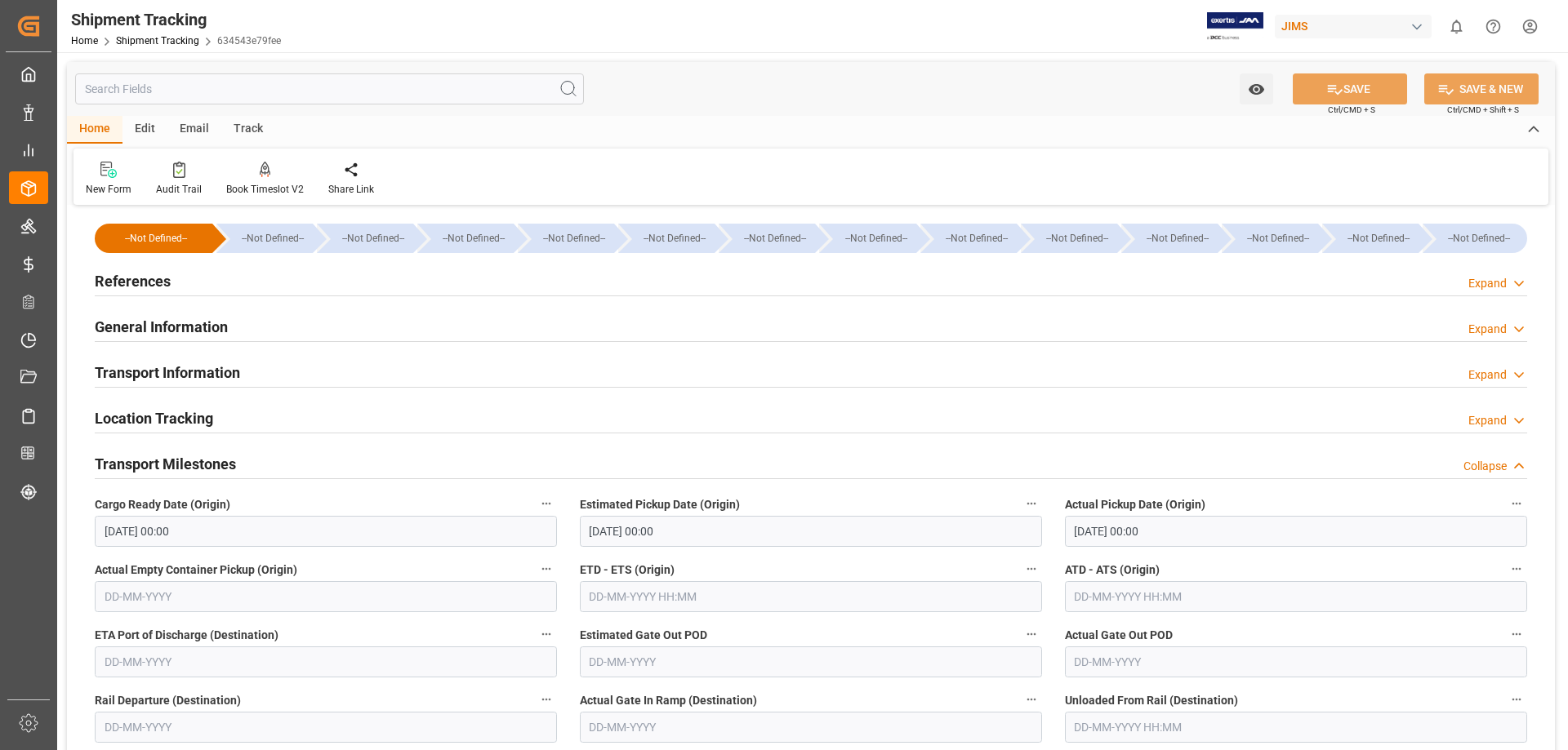
click at [165, 364] on h2 "Transport Information" at bounding box center [167, 373] width 145 height 22
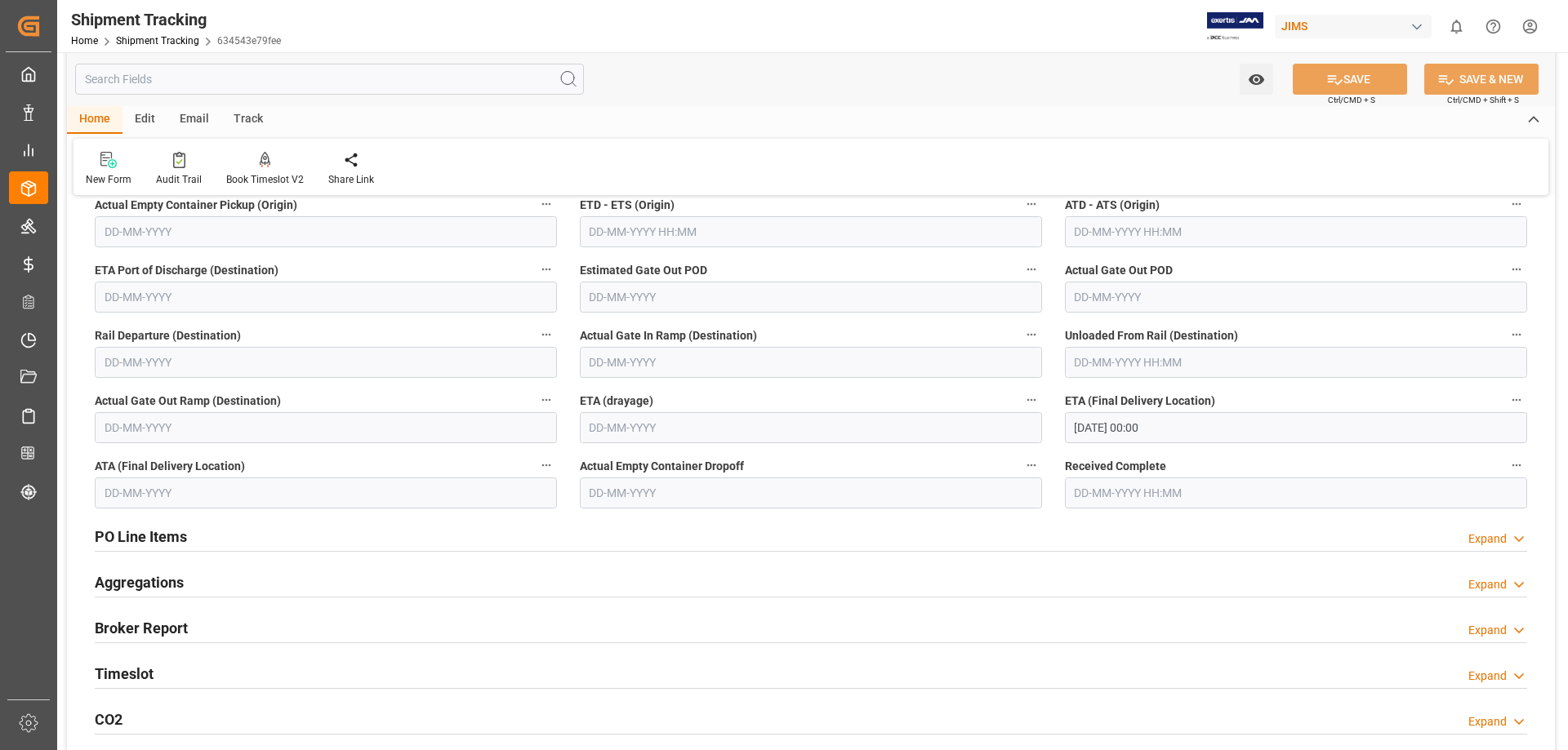
scroll to position [1088, 0]
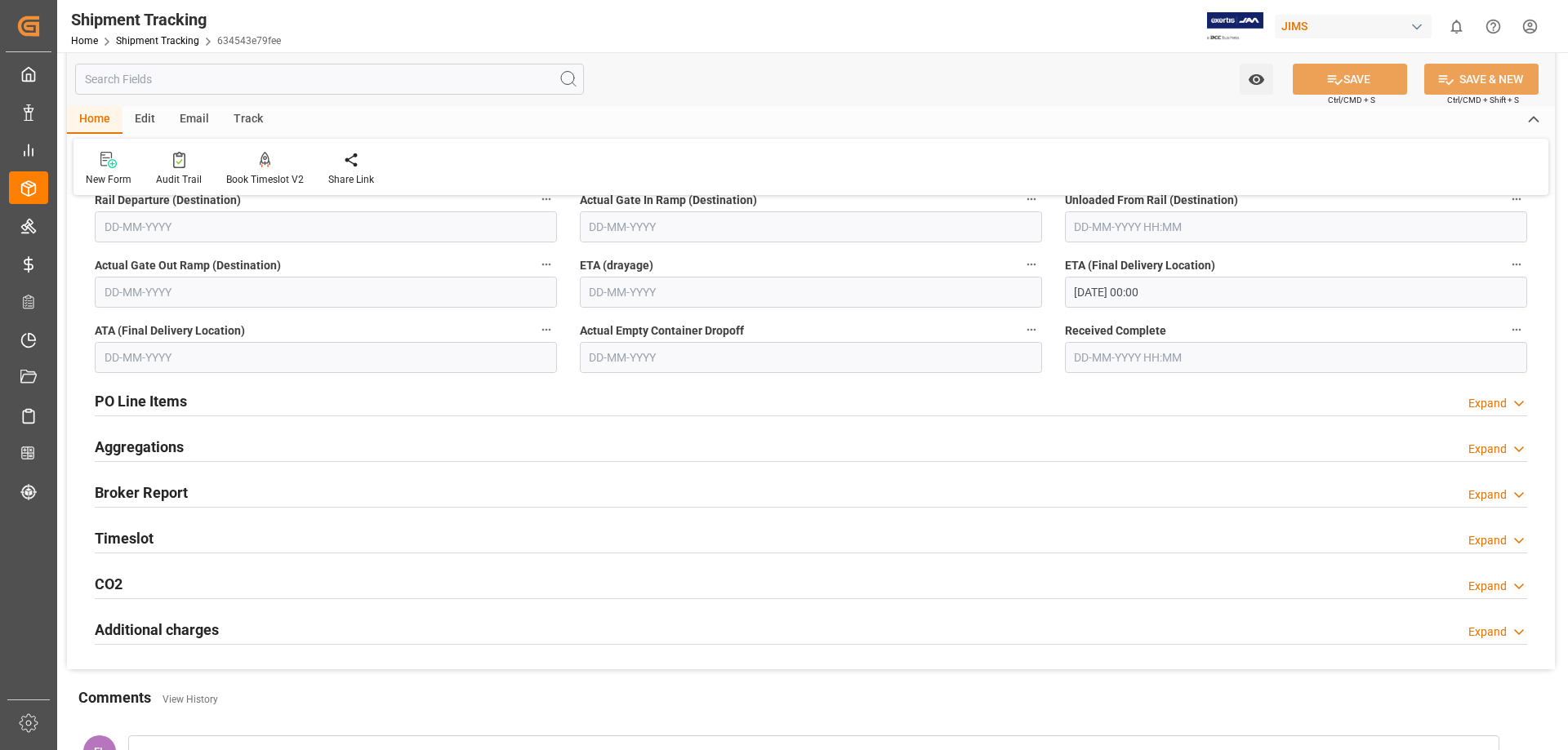
click at [157, 402] on h2 "PO Line Items" at bounding box center [140, 401] width 92 height 22
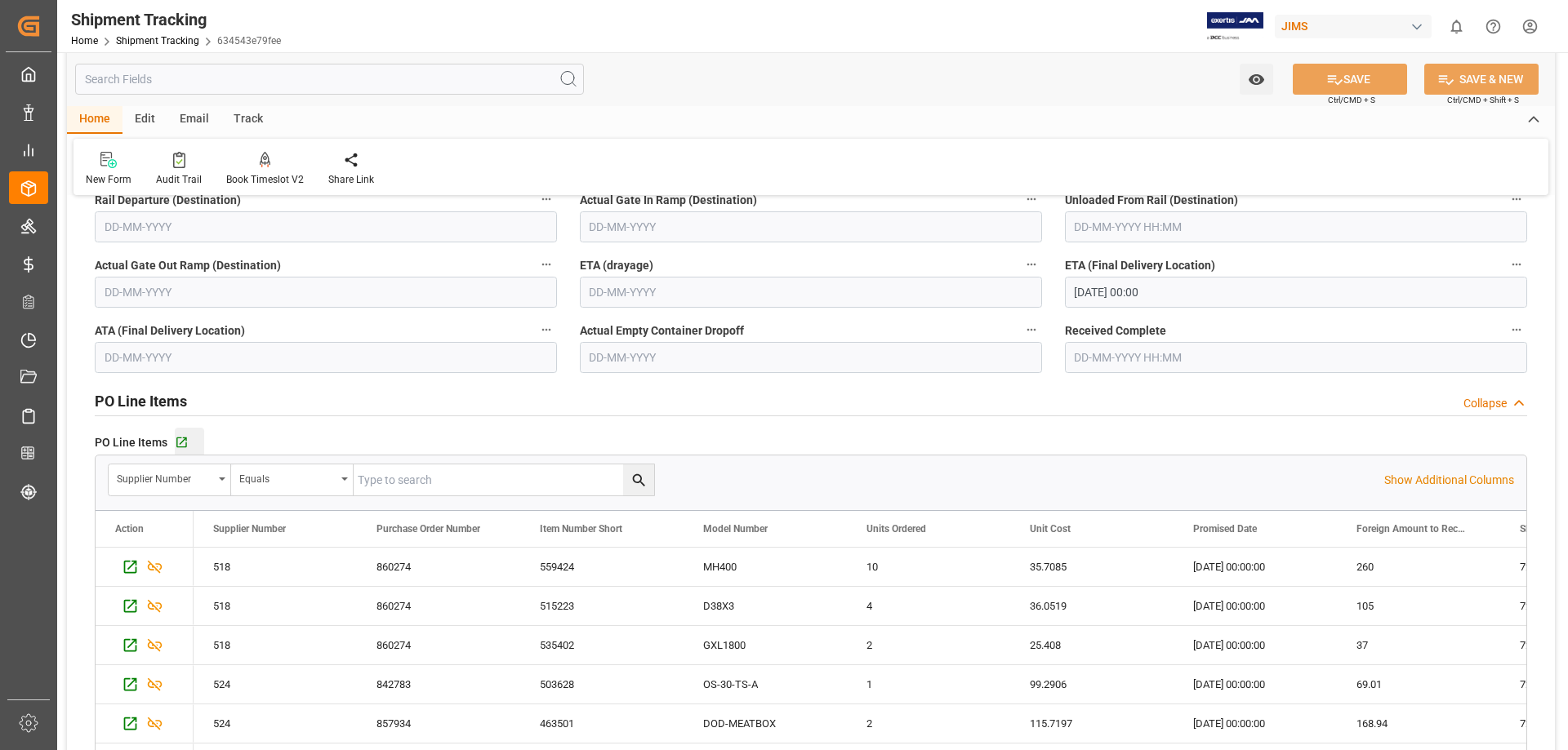
click at [188, 442] on div "Go to Purchase Order Line Item Grid" at bounding box center [189, 442] width 29 height 14
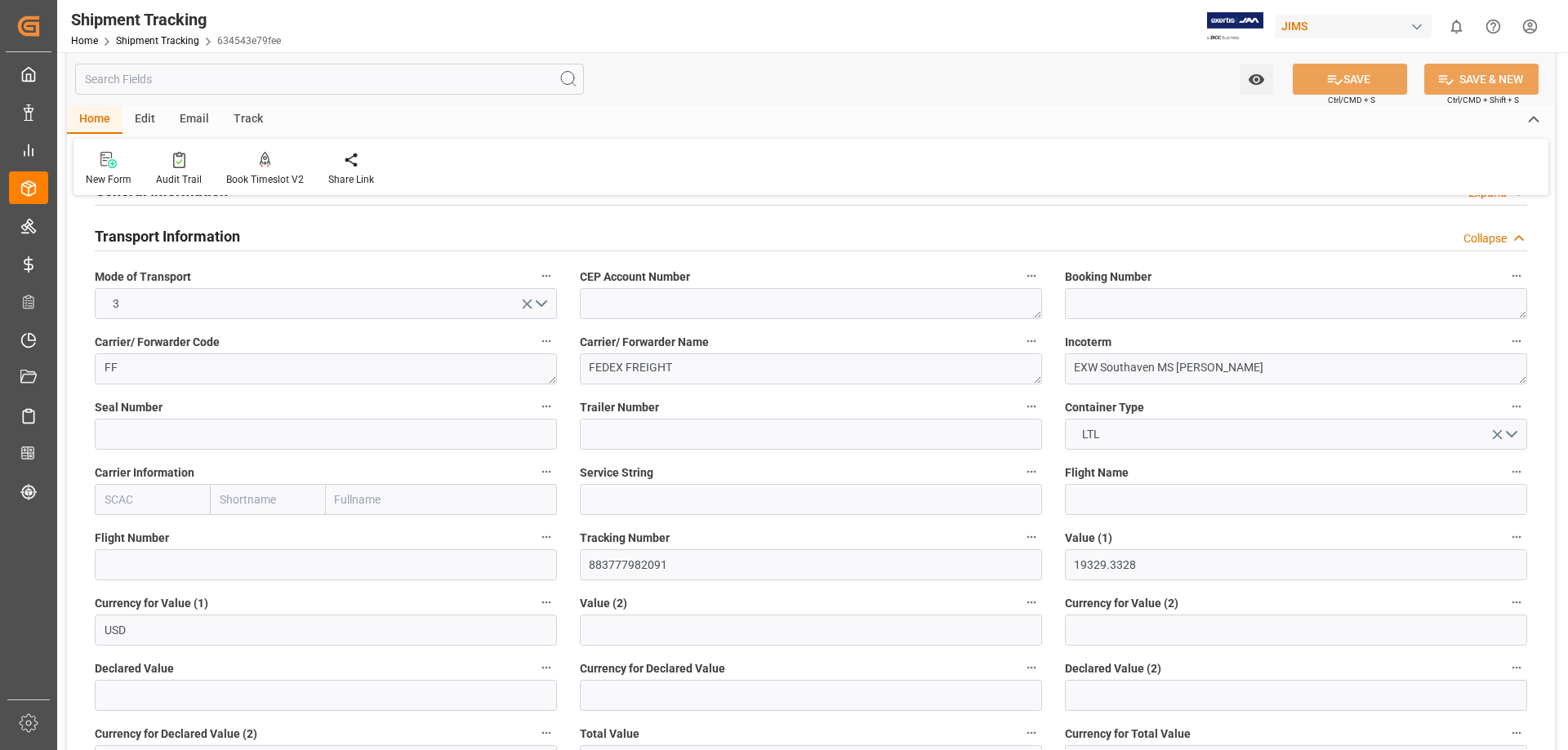
scroll to position [0, 0]
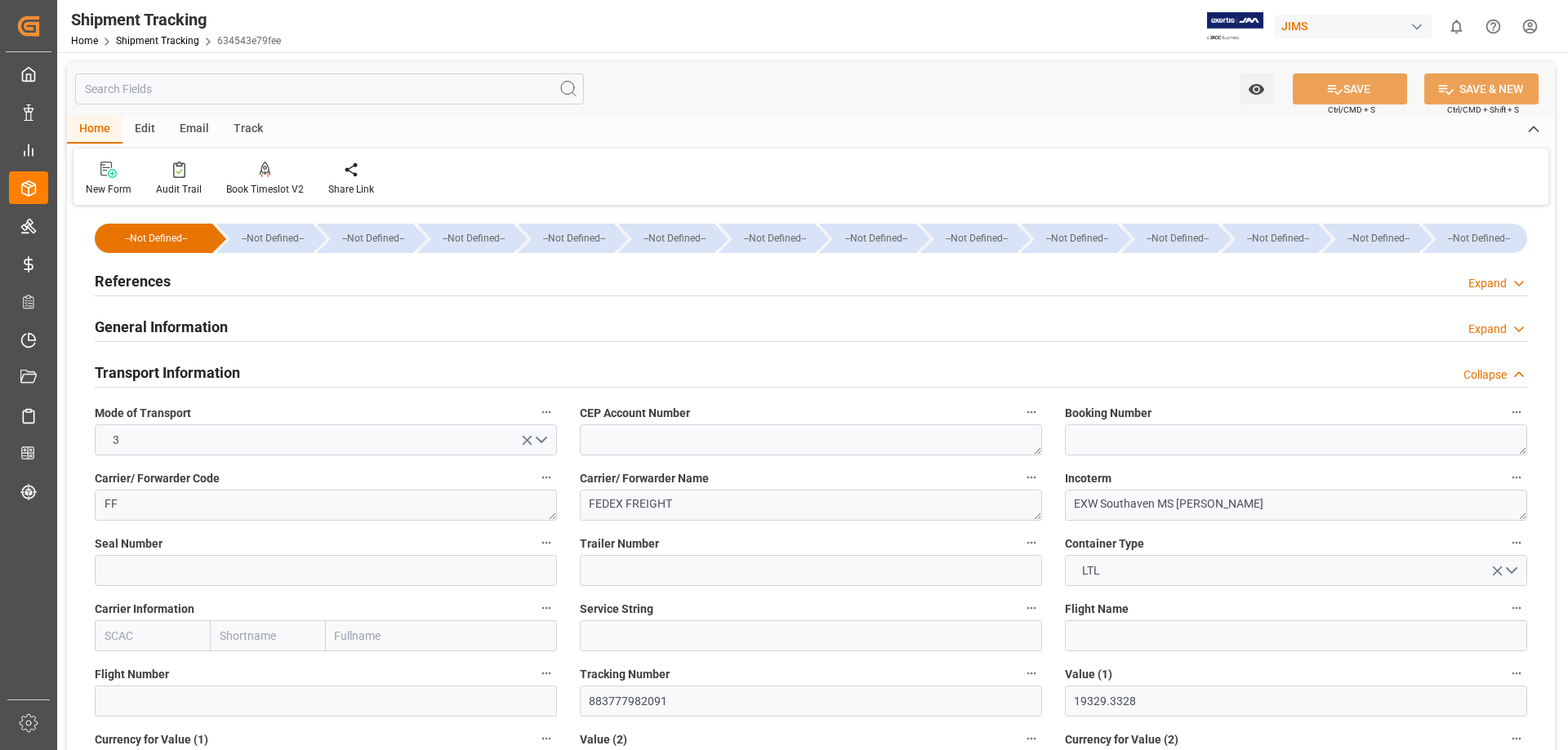
click at [212, 372] on h2 "Transport Information" at bounding box center [167, 373] width 145 height 22
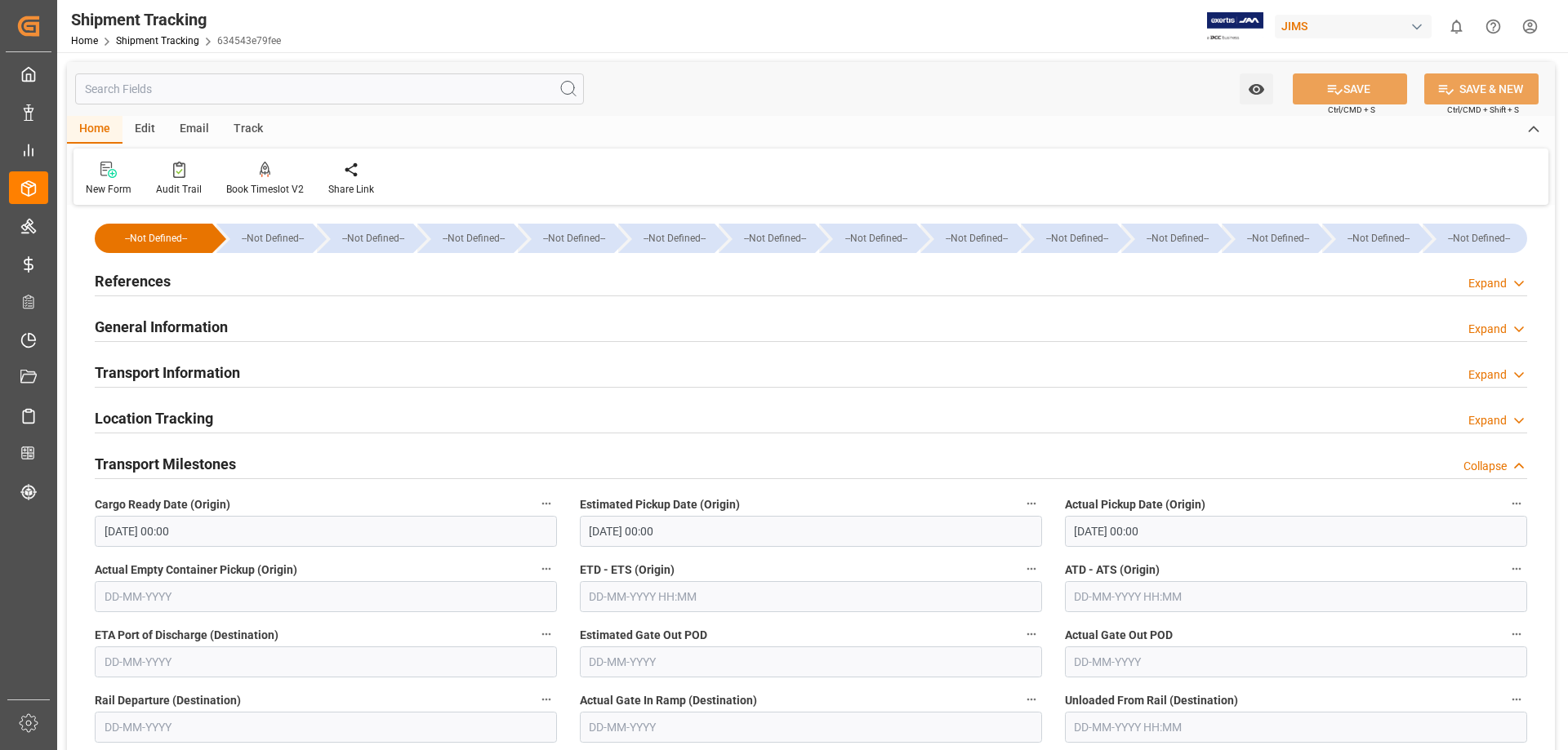
click at [212, 372] on h2 "Transport Information" at bounding box center [167, 373] width 145 height 22
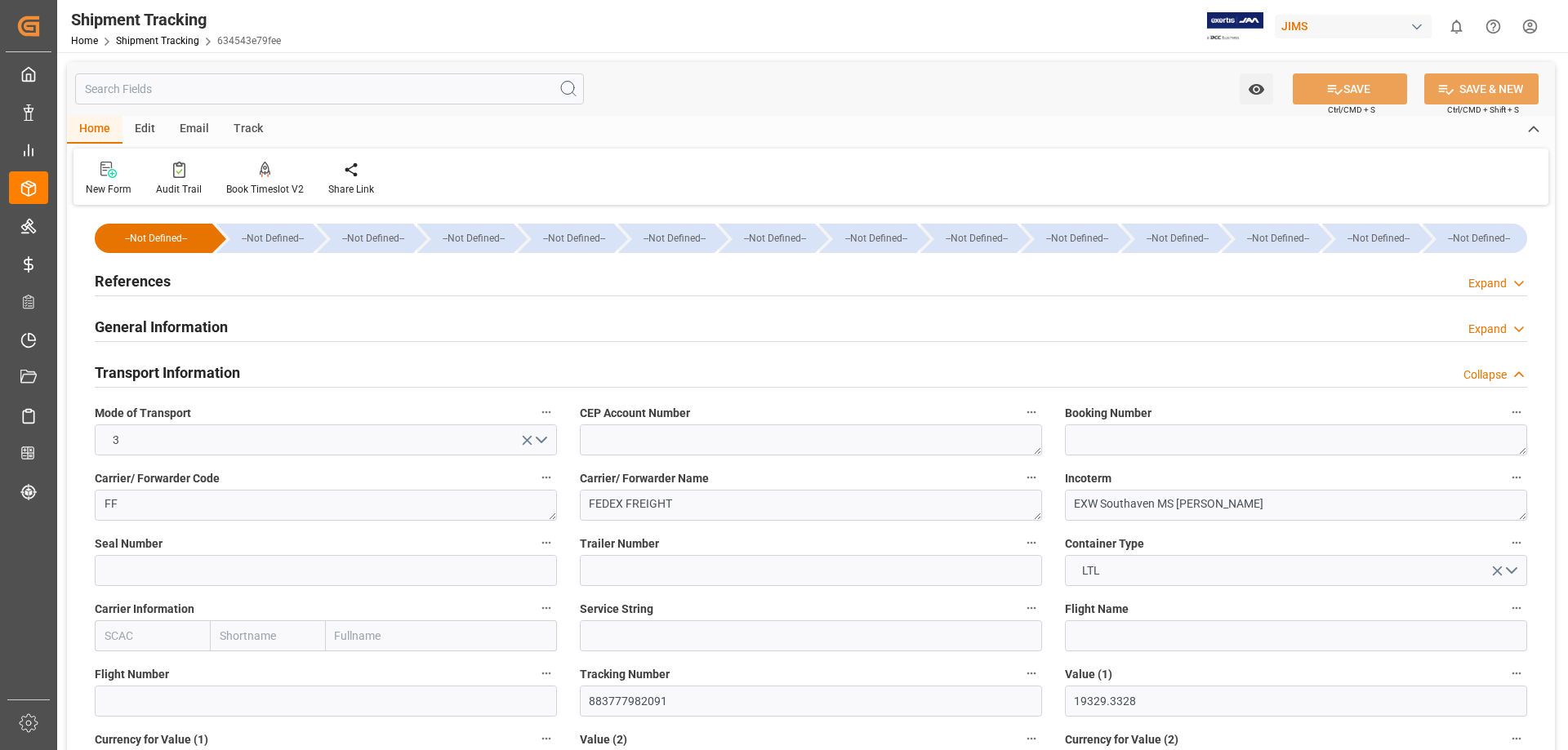
click at [207, 371] on h2 "Transport Information" at bounding box center [167, 373] width 145 height 22
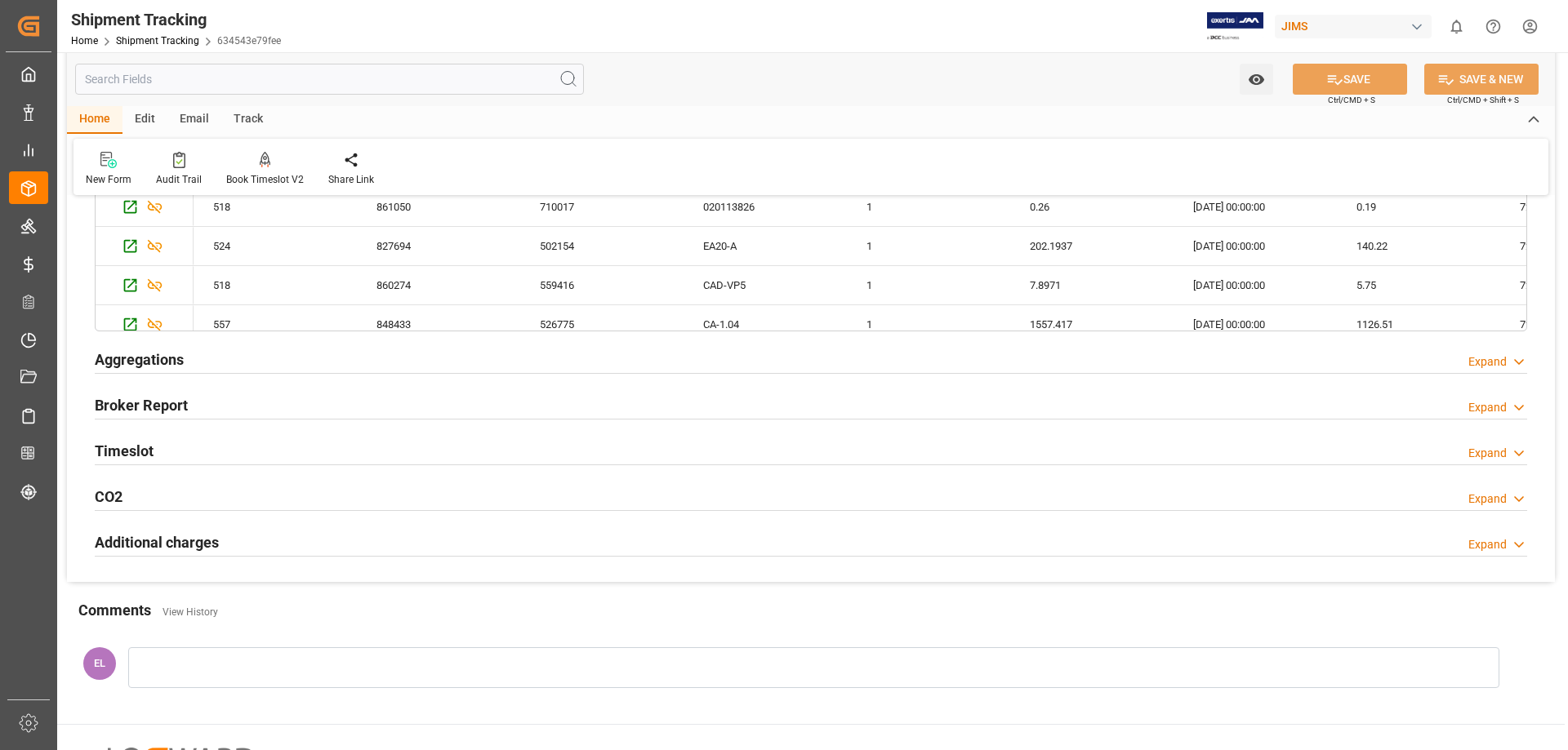
scroll to position [1088, 0]
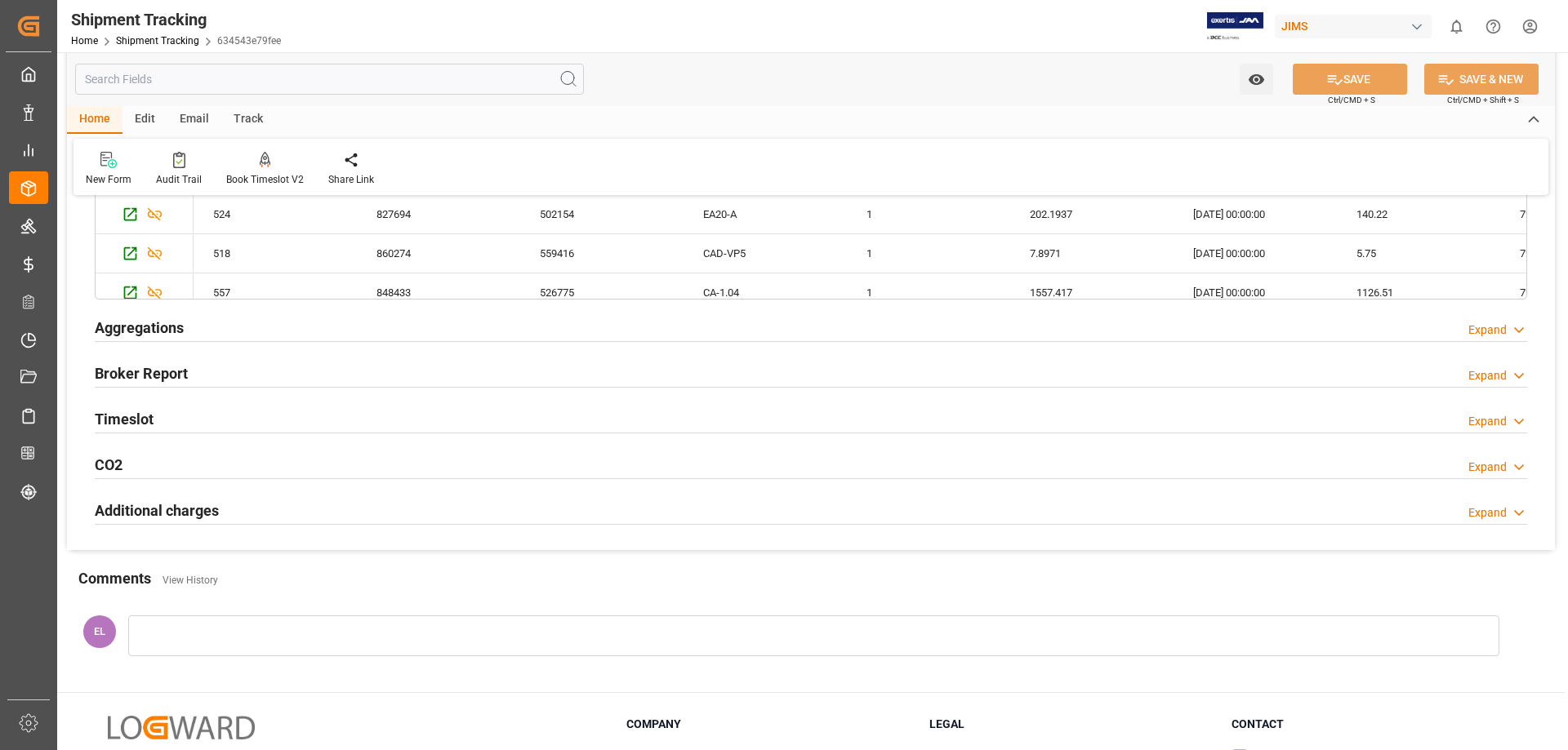
click at [125, 422] on h2 "Timeslot" at bounding box center [124, 420] width 59 height 22
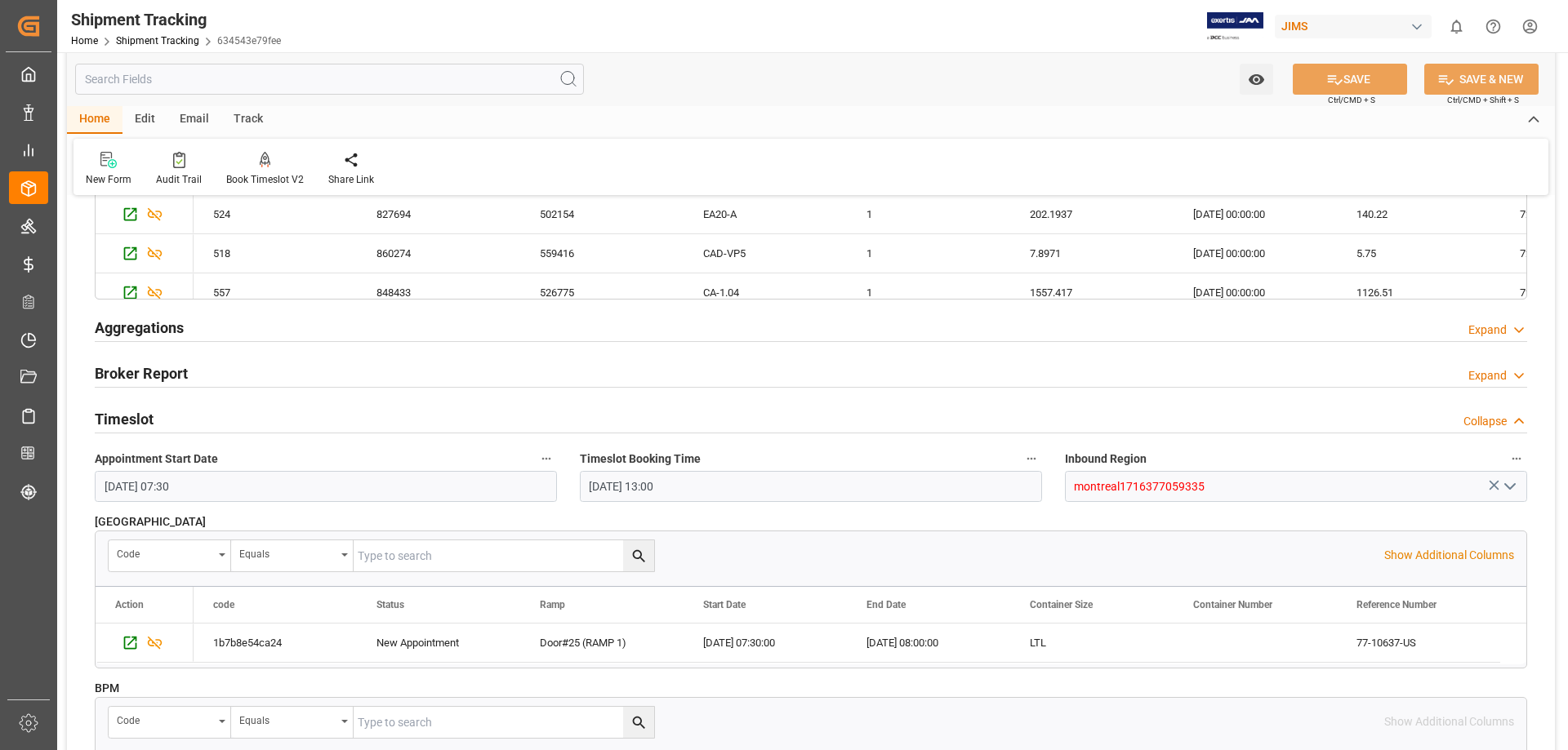
click at [707, 84] on div "Watch Option SAVE Ctrl/CMD + S SAVE & NEW Ctrl/CMD + Shift + S" at bounding box center [811, 79] width 1487 height 54
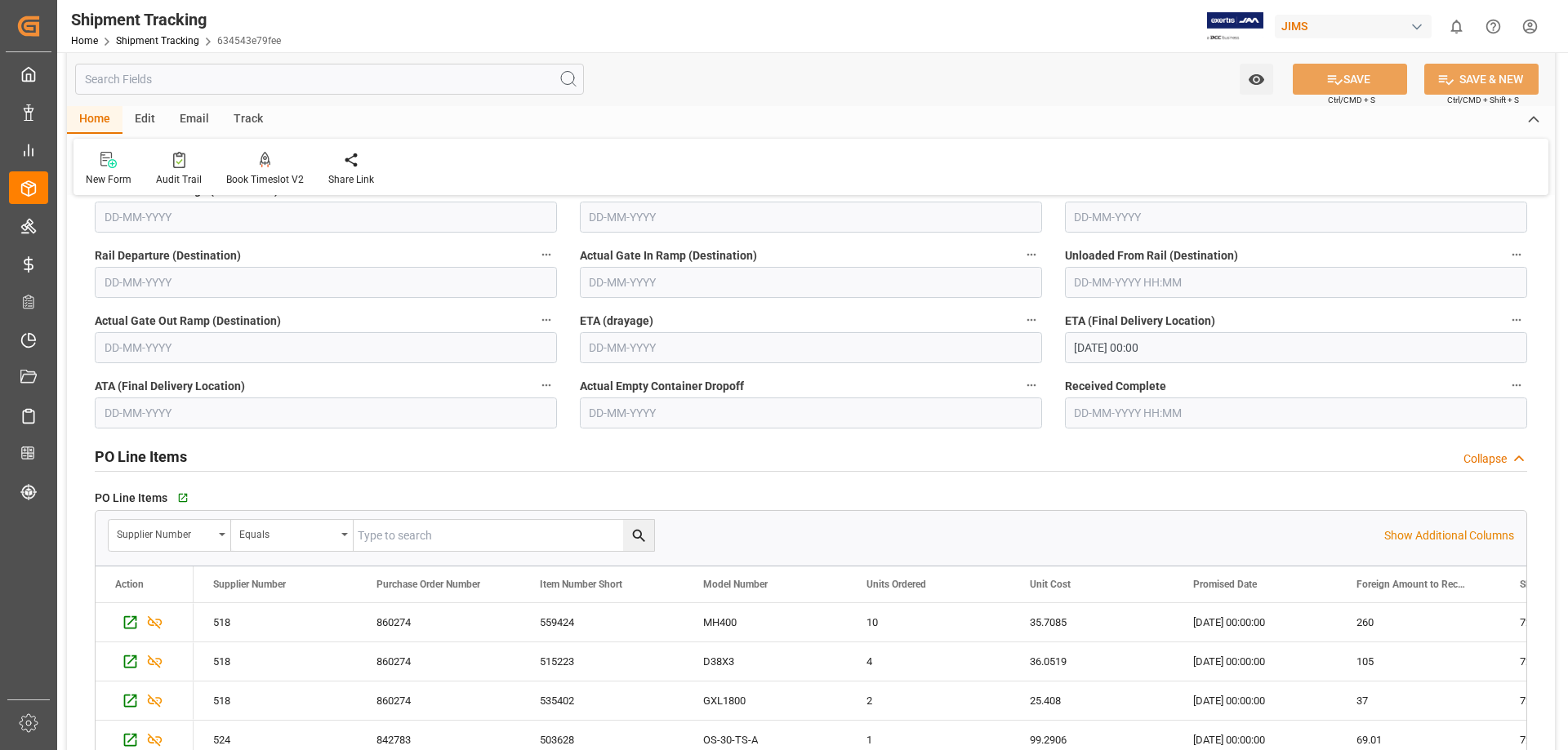
scroll to position [409, 0]
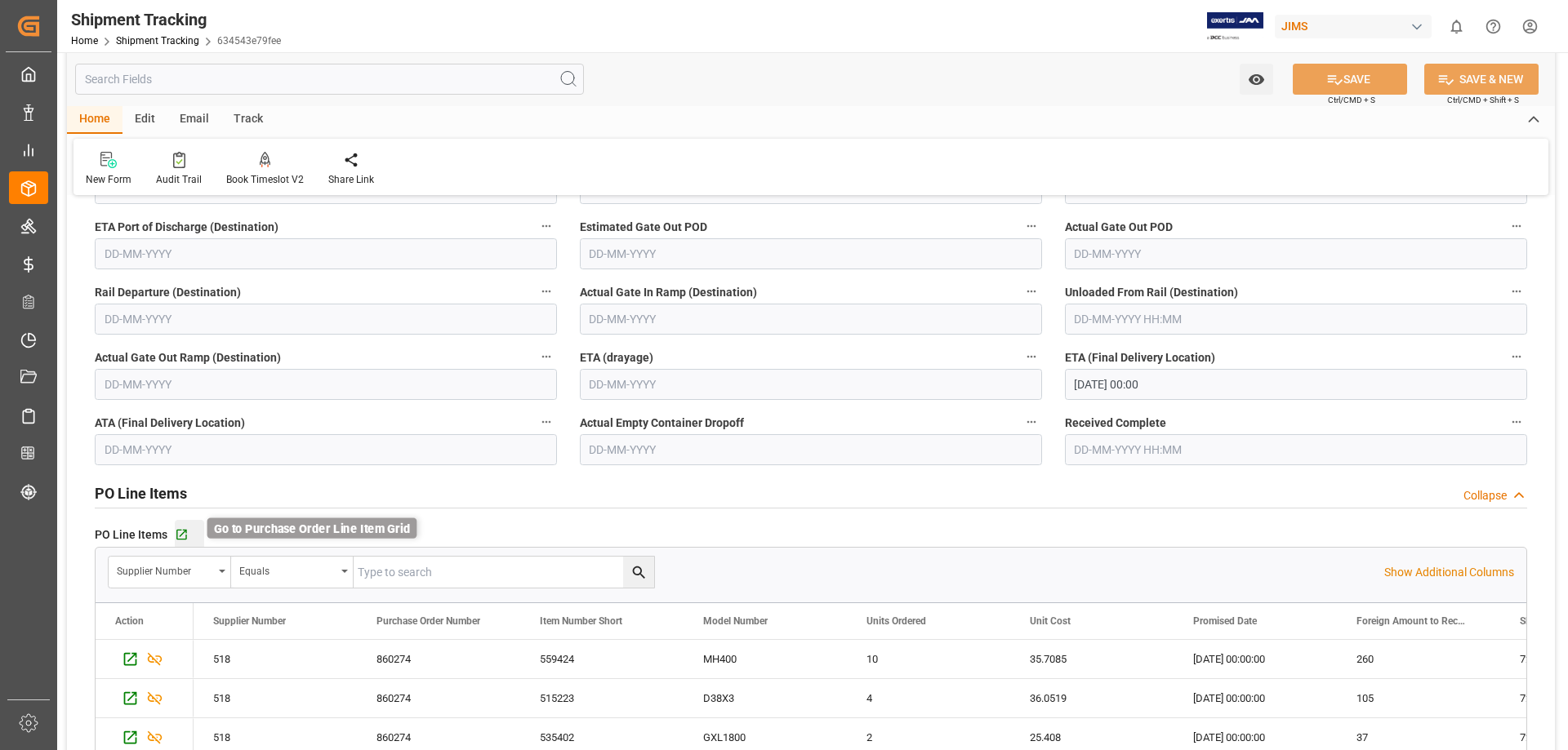
click at [183, 532] on icon "button" at bounding box center [182, 535] width 11 height 11
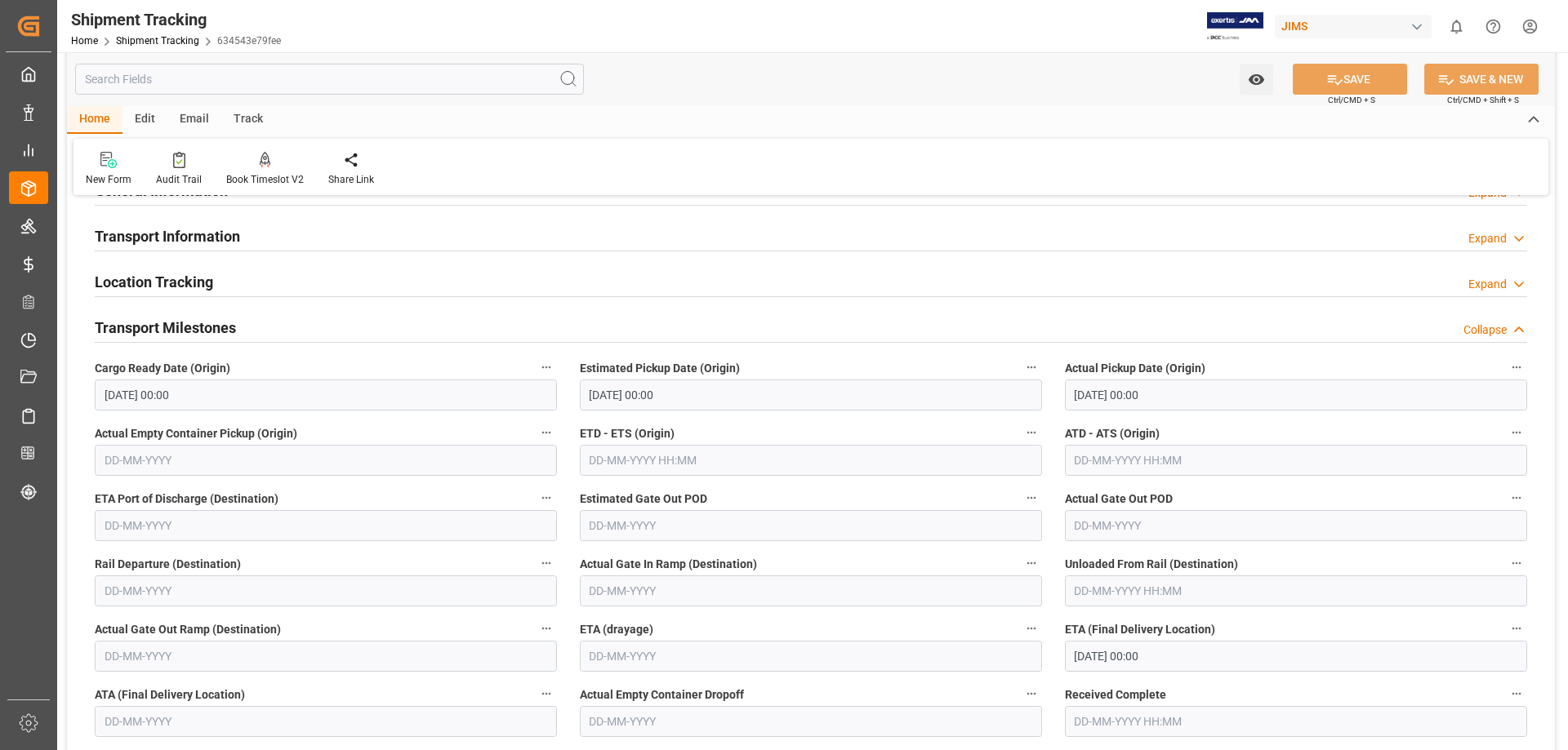
scroll to position [0, 0]
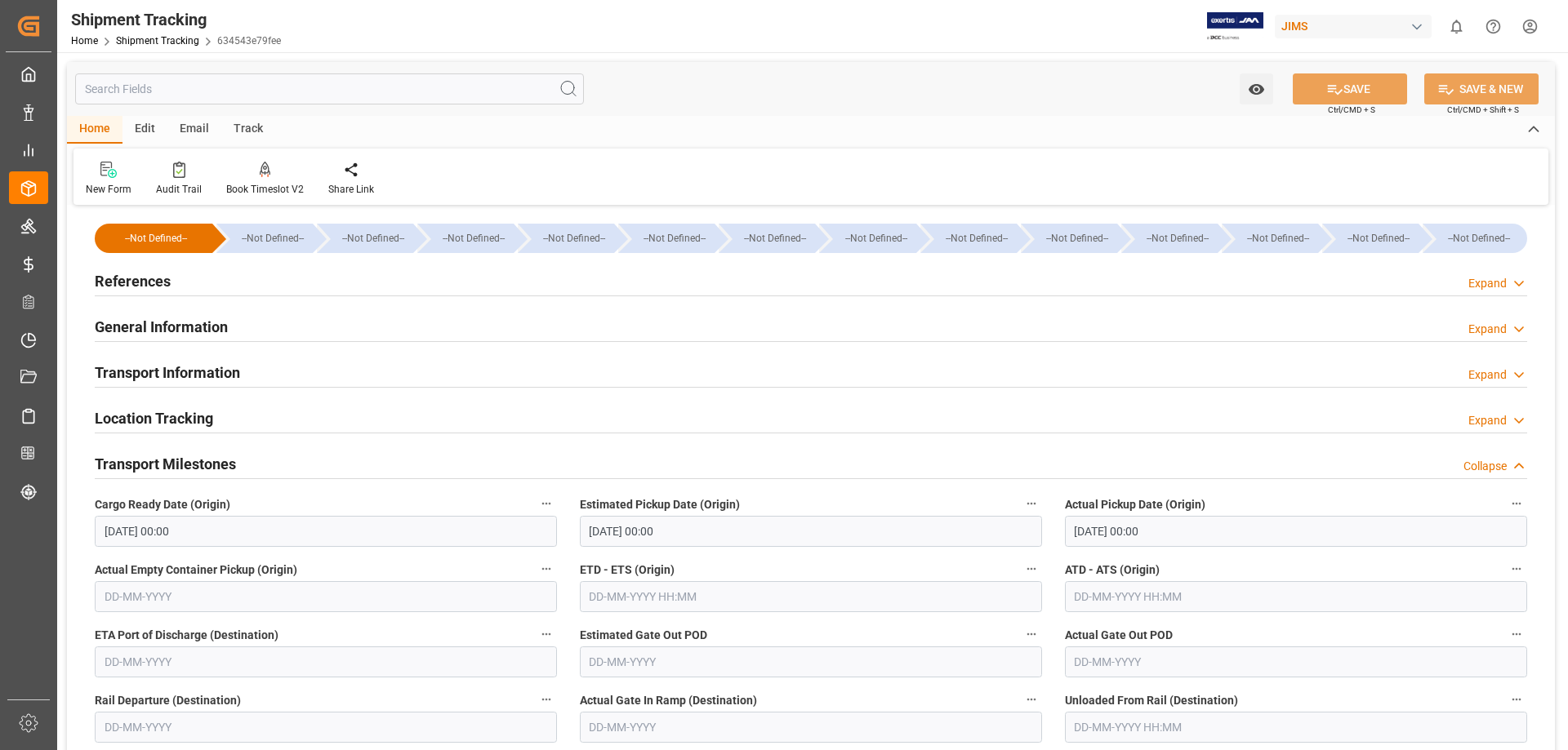
click at [199, 375] on h2 "Transport Information" at bounding box center [167, 373] width 145 height 22
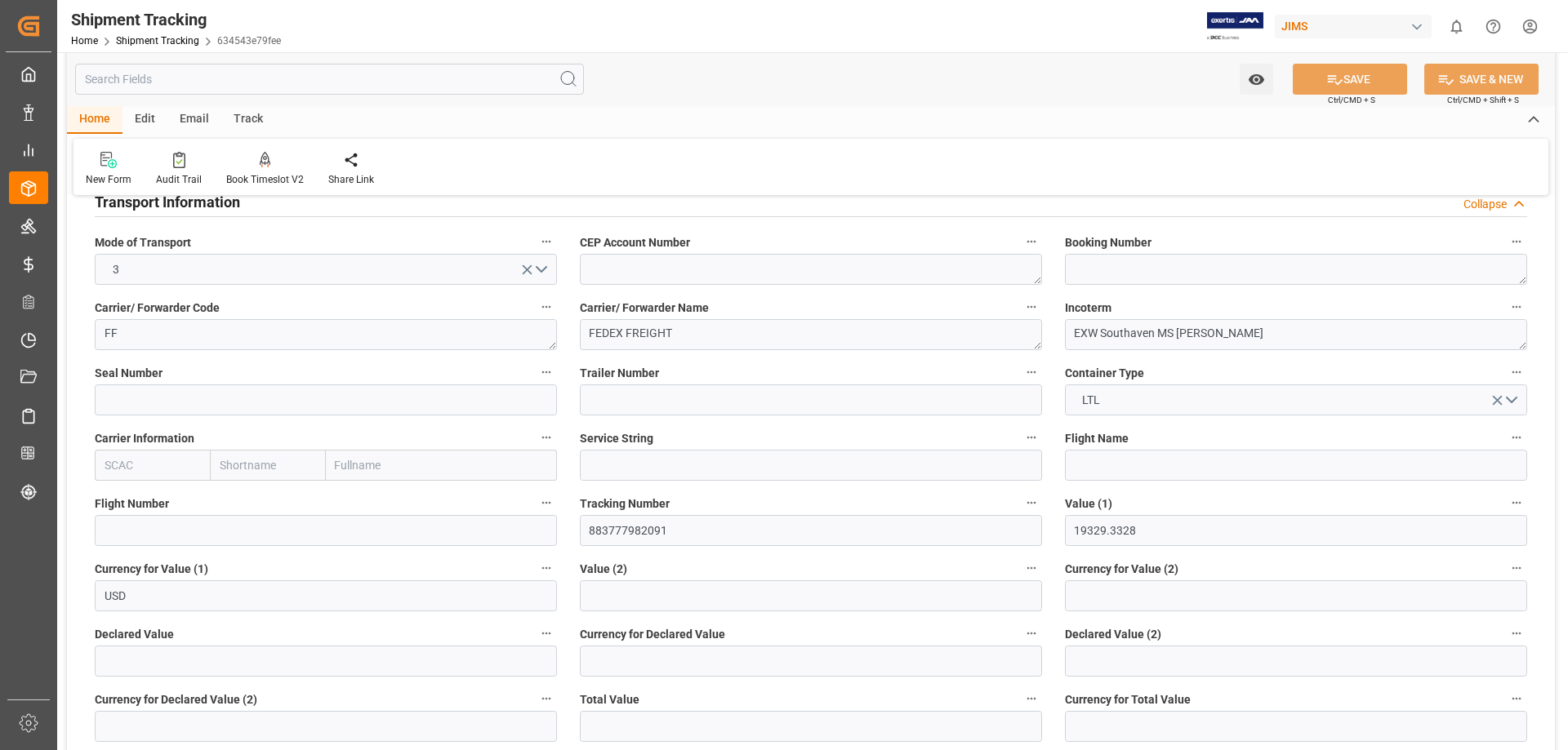
scroll to position [137, 0]
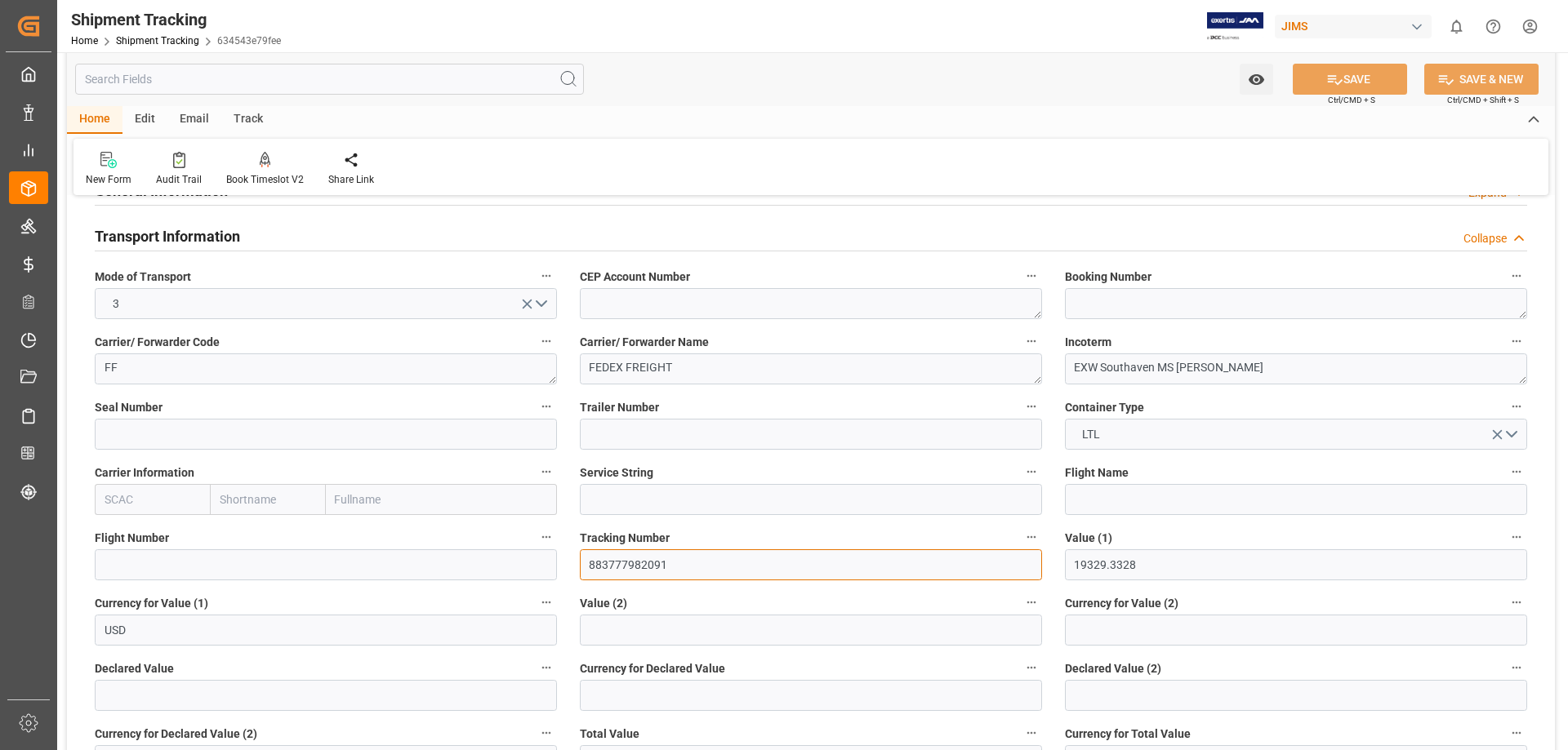
drag, startPoint x: 666, startPoint y: 564, endPoint x: 546, endPoint y: 568, distance: 120.1
click at [750, 150] on div "New Form Audit Trail Book Timeslot V2 Book a Timeslot for the shipment Share Li…" at bounding box center [811, 166] width 1474 height 56
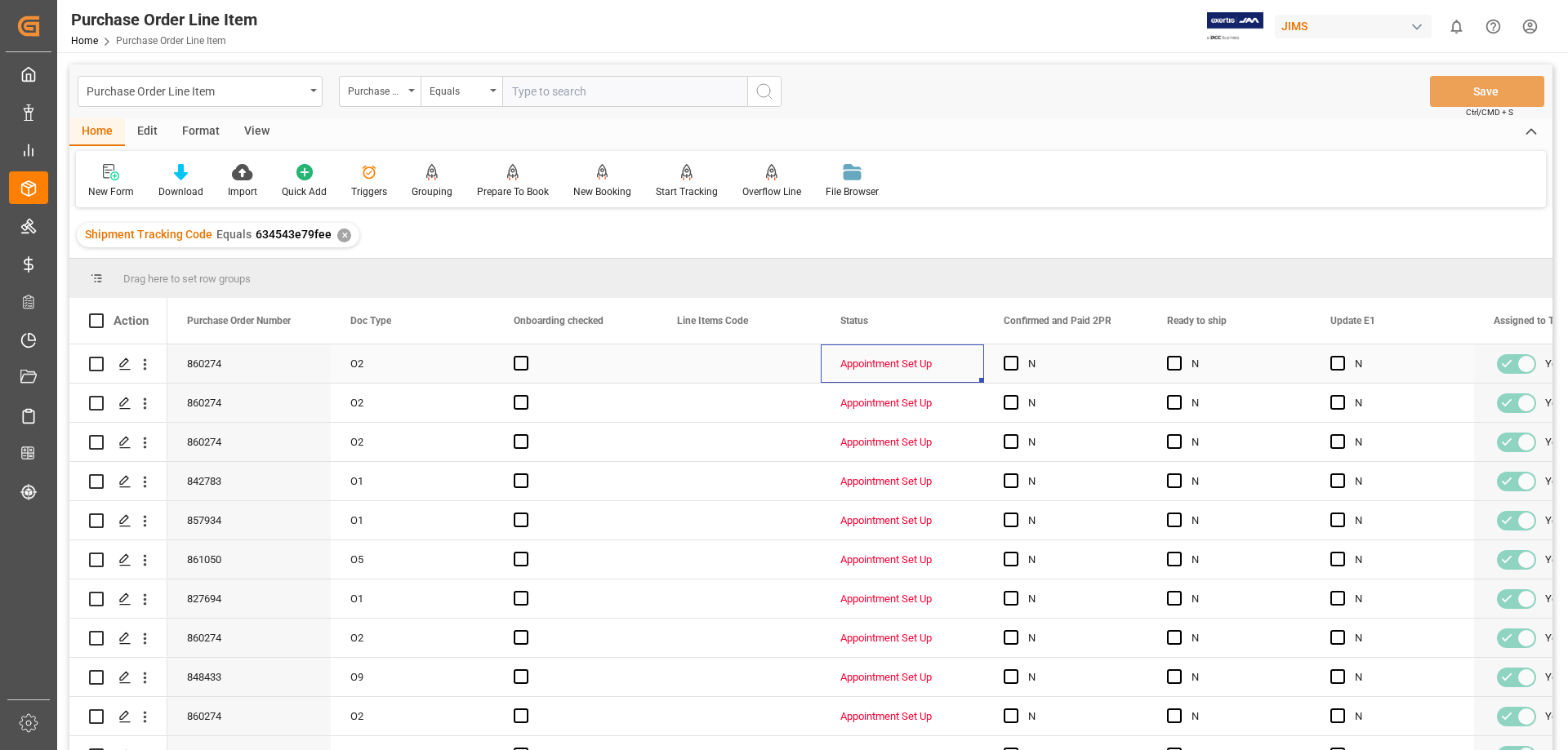
click at [875, 360] on div "Appointment Set Up" at bounding box center [902, 364] width 124 height 38
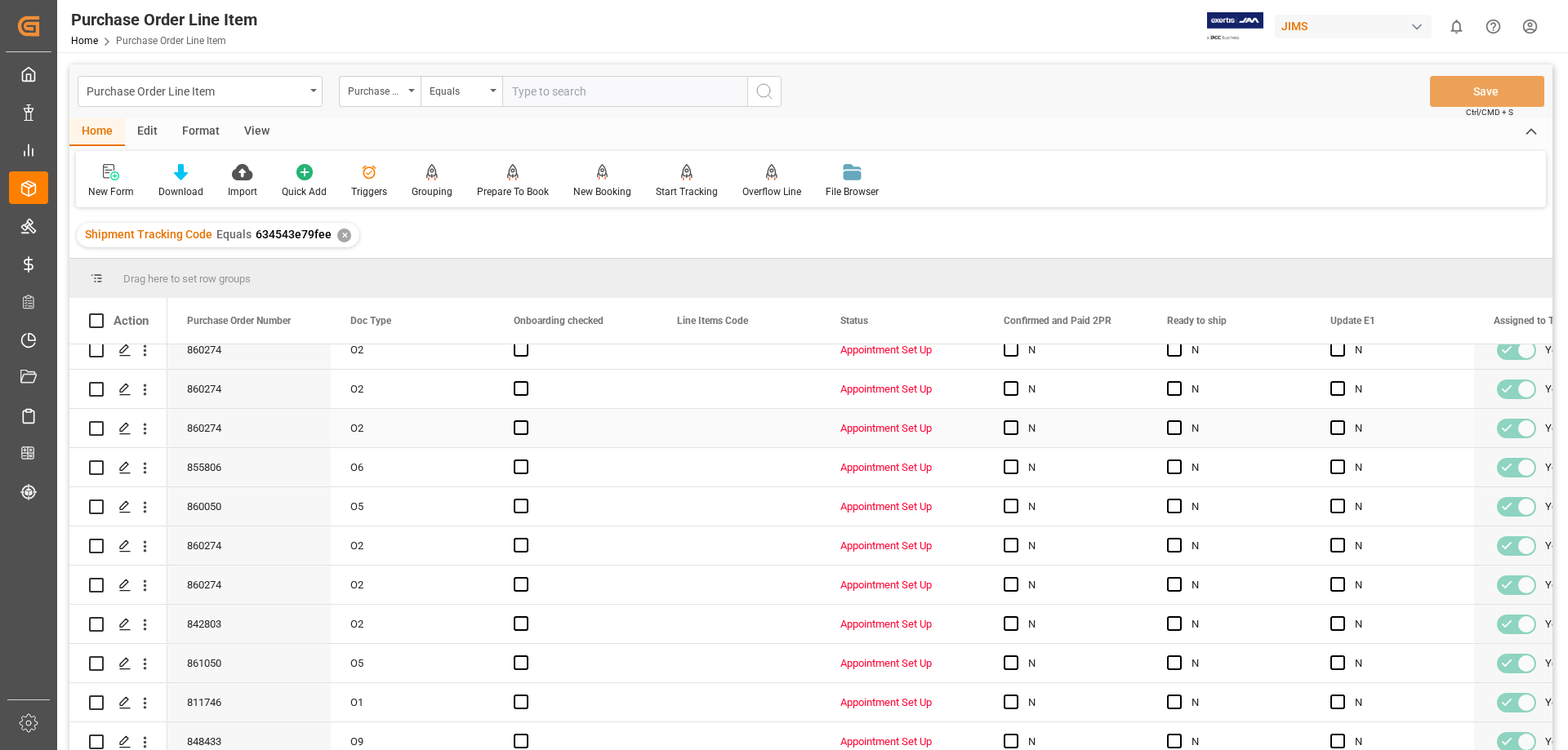
scroll to position [1280, 0]
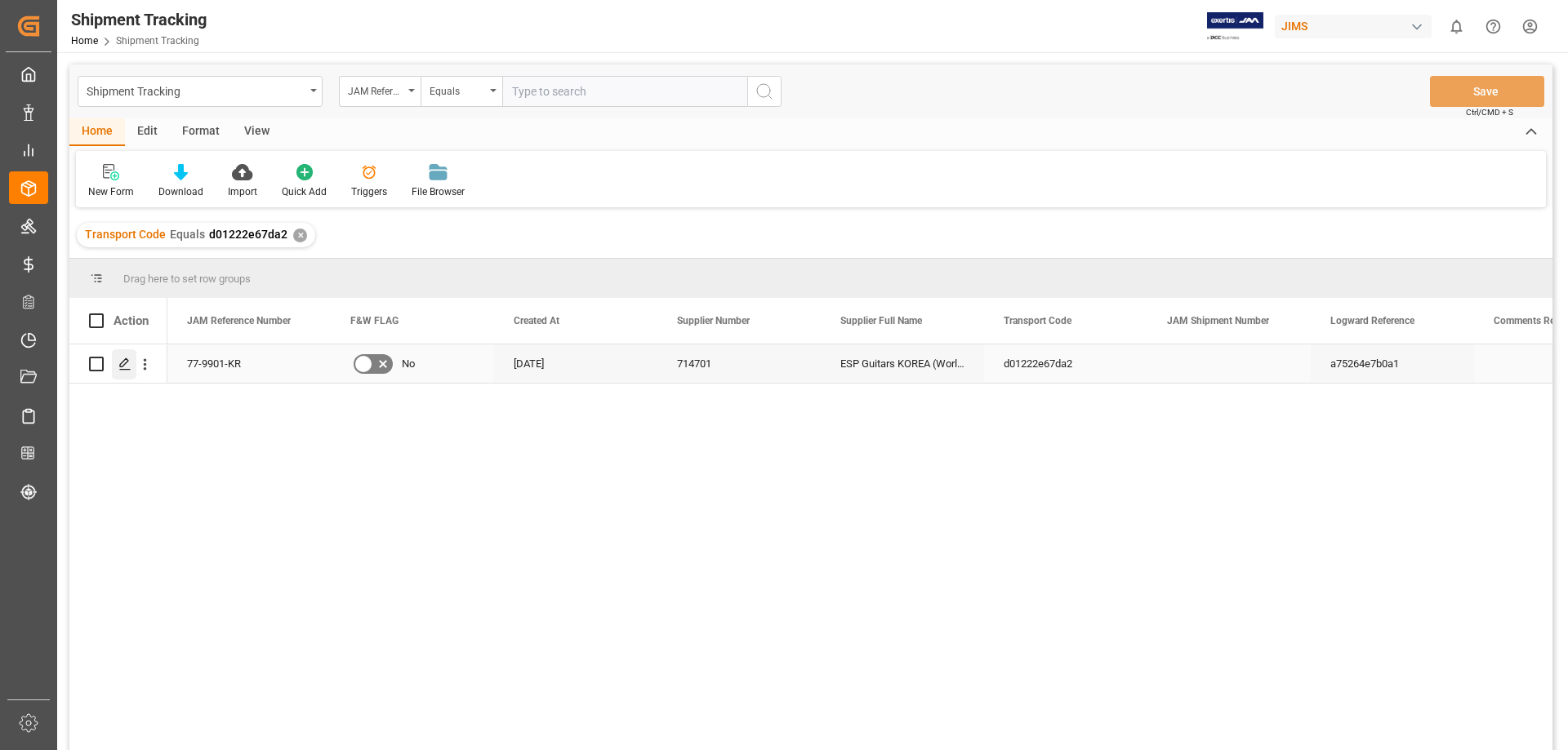
click at [126, 367] on icon "Press SPACE to select this row." at bounding box center [125, 364] width 13 height 13
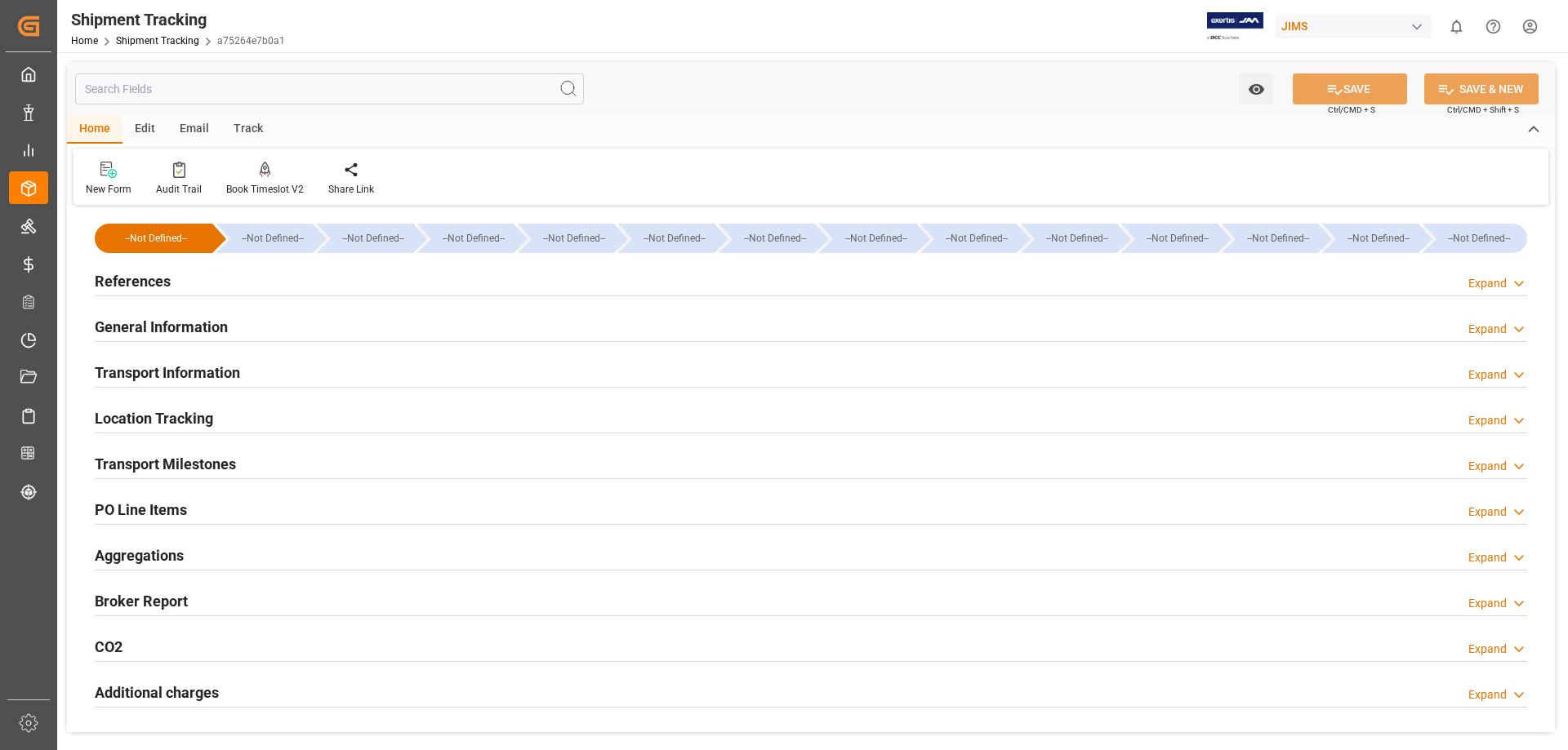
click at [164, 512] on h2 "PO Line Items" at bounding box center [140, 509] width 92 height 22
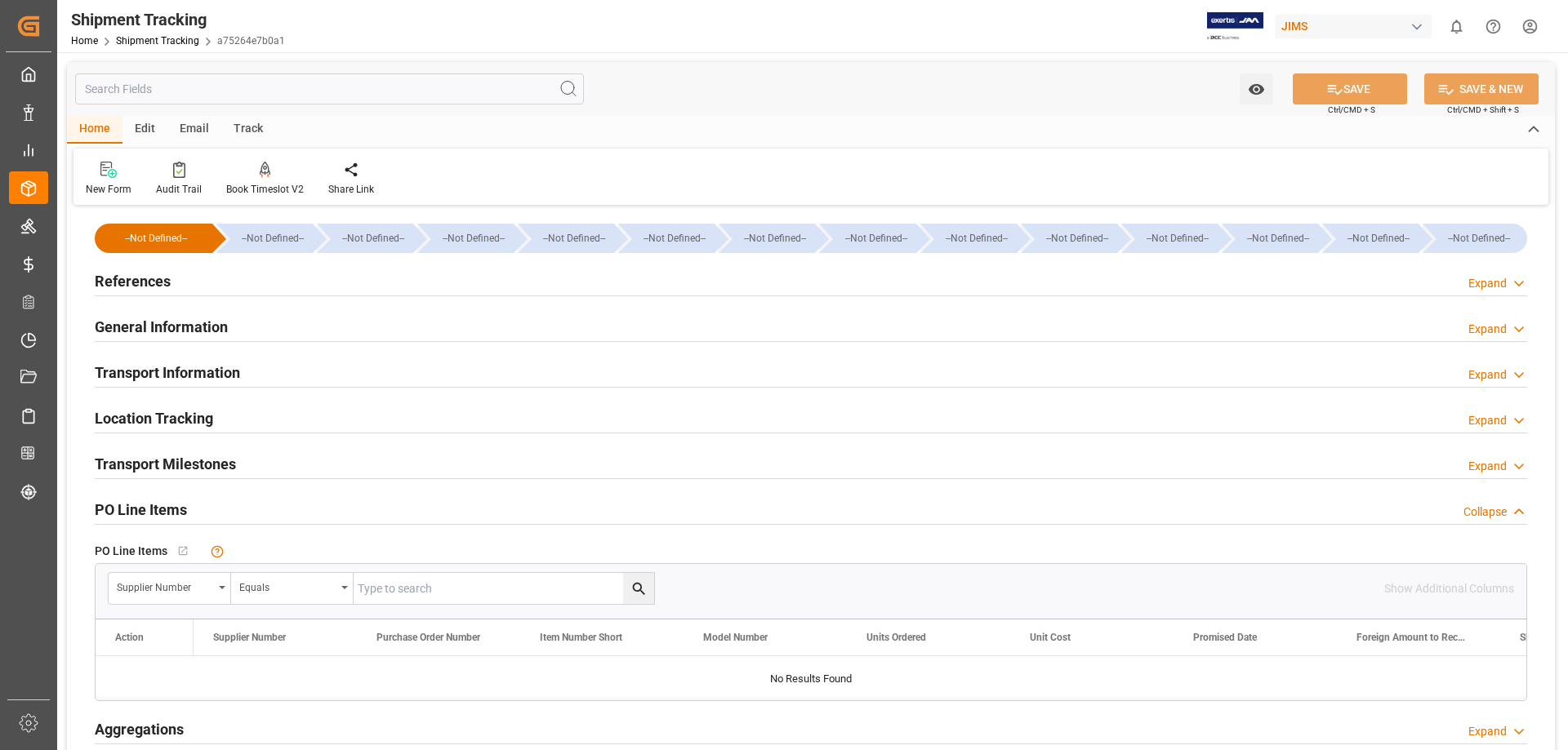
click at [158, 510] on h2 "PO Line Items" at bounding box center [140, 509] width 92 height 22
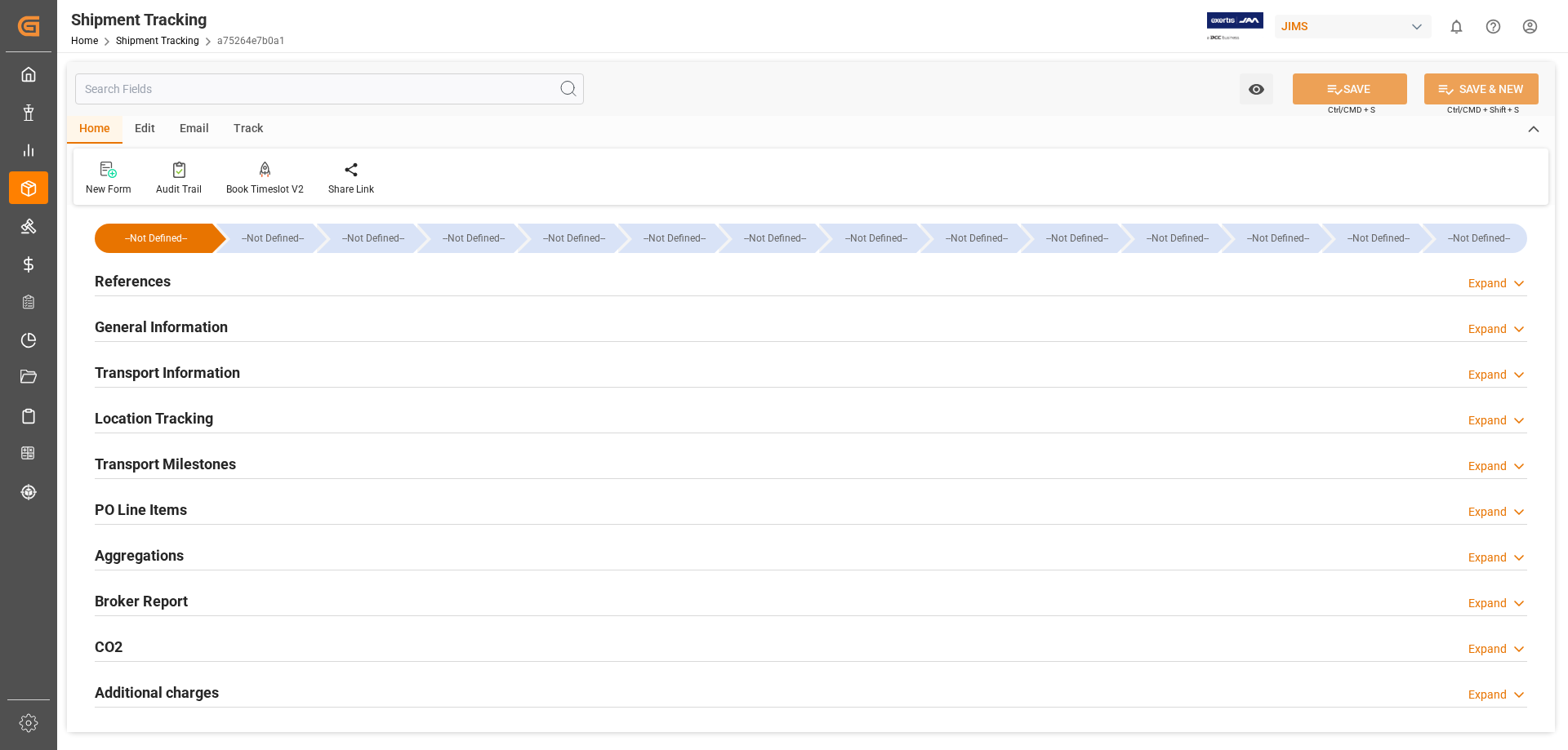
click at [158, 365] on h2 "Transport Information" at bounding box center [167, 373] width 145 height 22
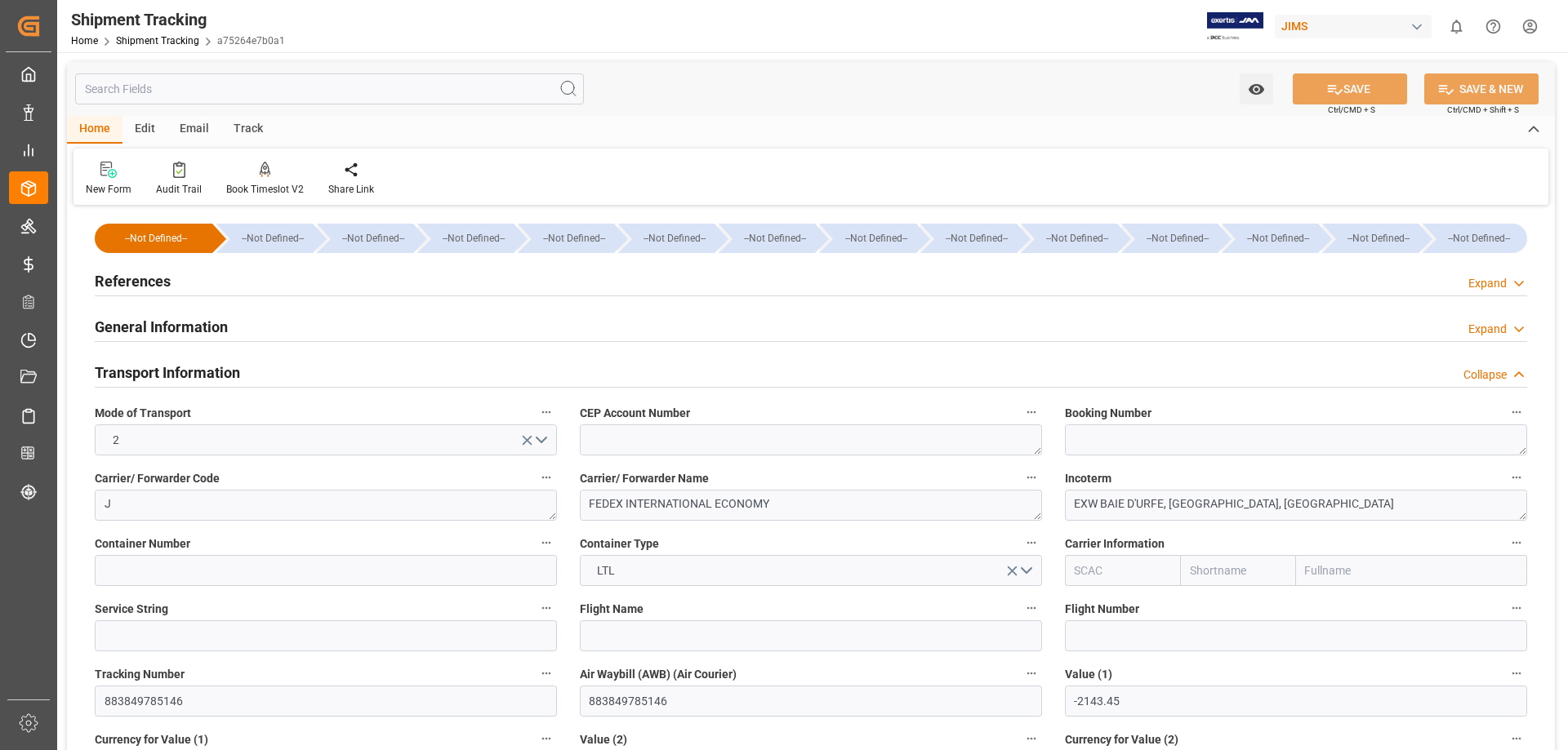
click at [159, 365] on h2 "Transport Information" at bounding box center [167, 373] width 145 height 22
